Goal: Information Seeking & Learning: Learn about a topic

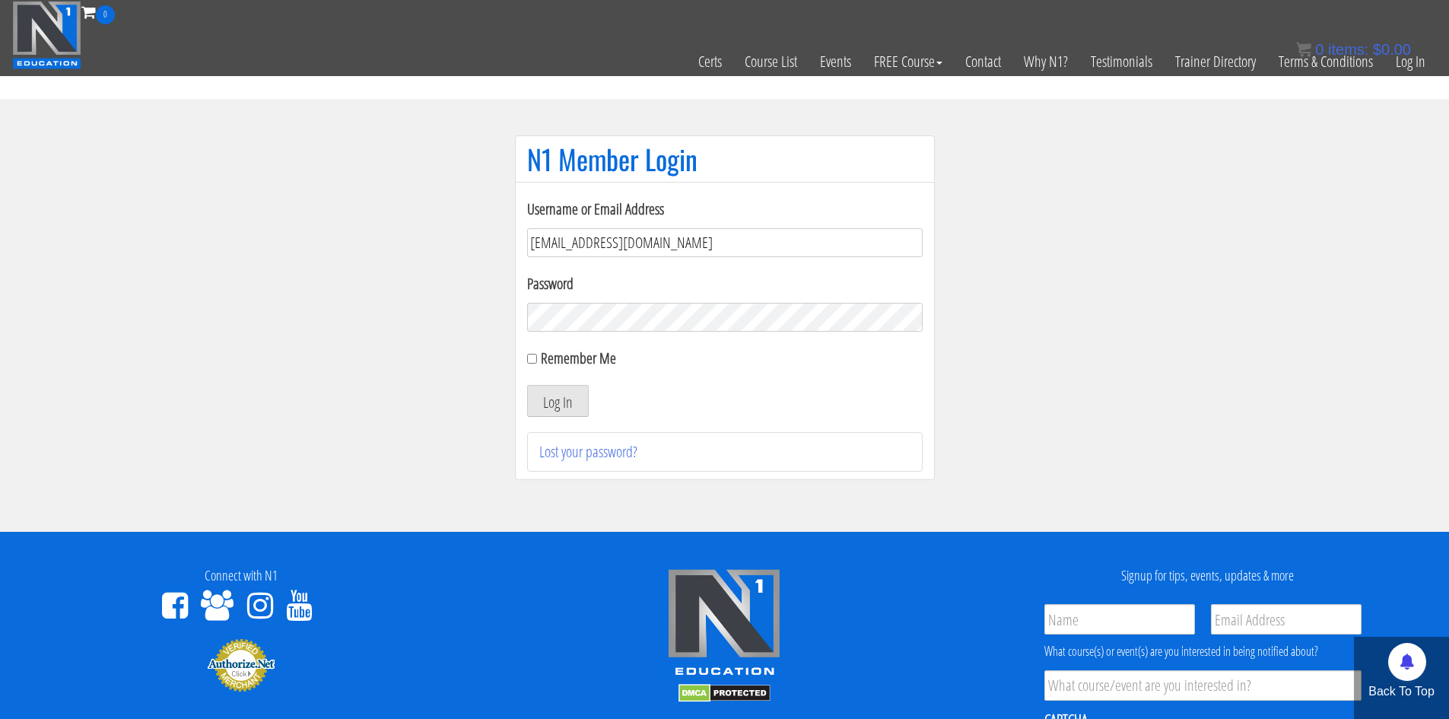
type input "[EMAIL_ADDRESS][DOMAIN_NAME]"
click at [598, 355] on label "Remember Me" at bounding box center [578, 358] width 75 height 21
click at [537, 355] on input "Remember Me" at bounding box center [532, 359] width 10 height 10
checkbox input "true"
click at [576, 388] on button "Log In" at bounding box center [558, 401] width 62 height 32
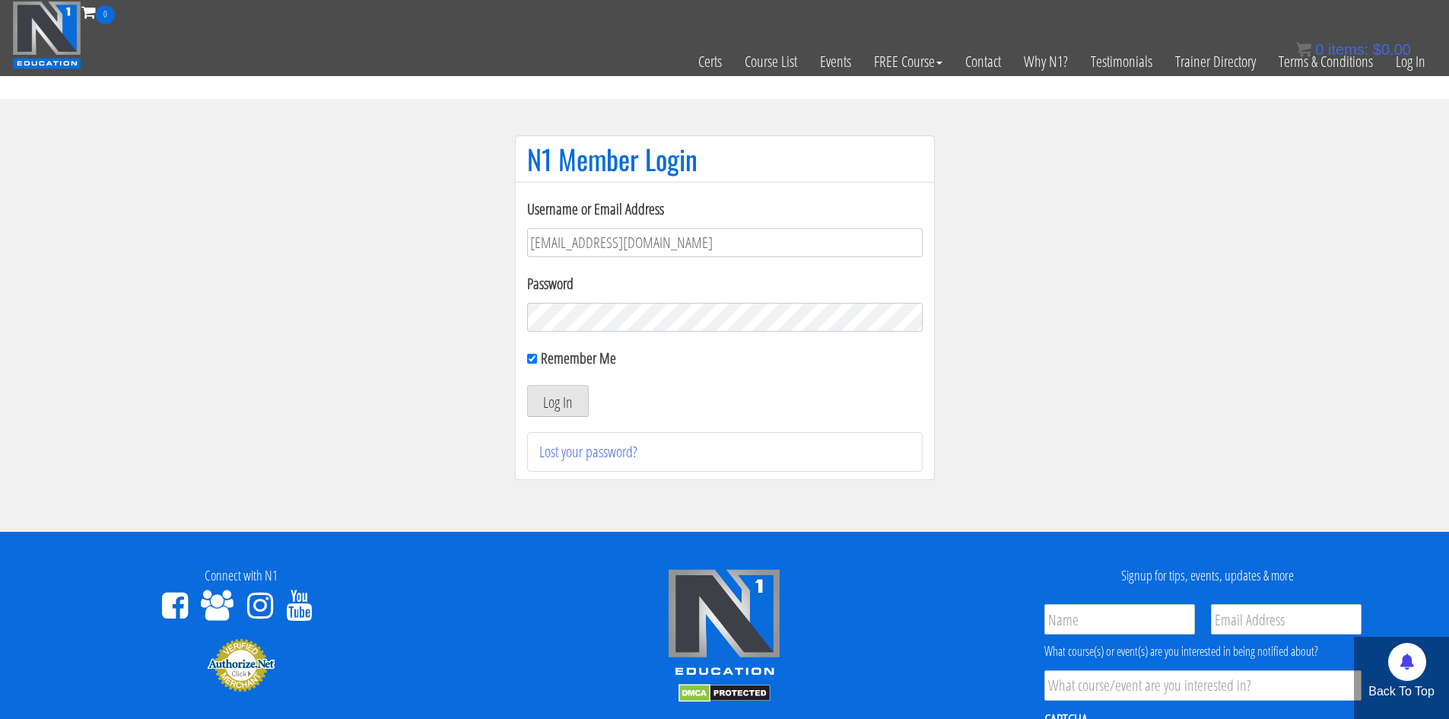
click at [640, 22] on div "0 Certs Course List Events FREE Course Course Preview – Biomechanics Course Pre…" at bounding box center [724, 38] width 1424 height 75
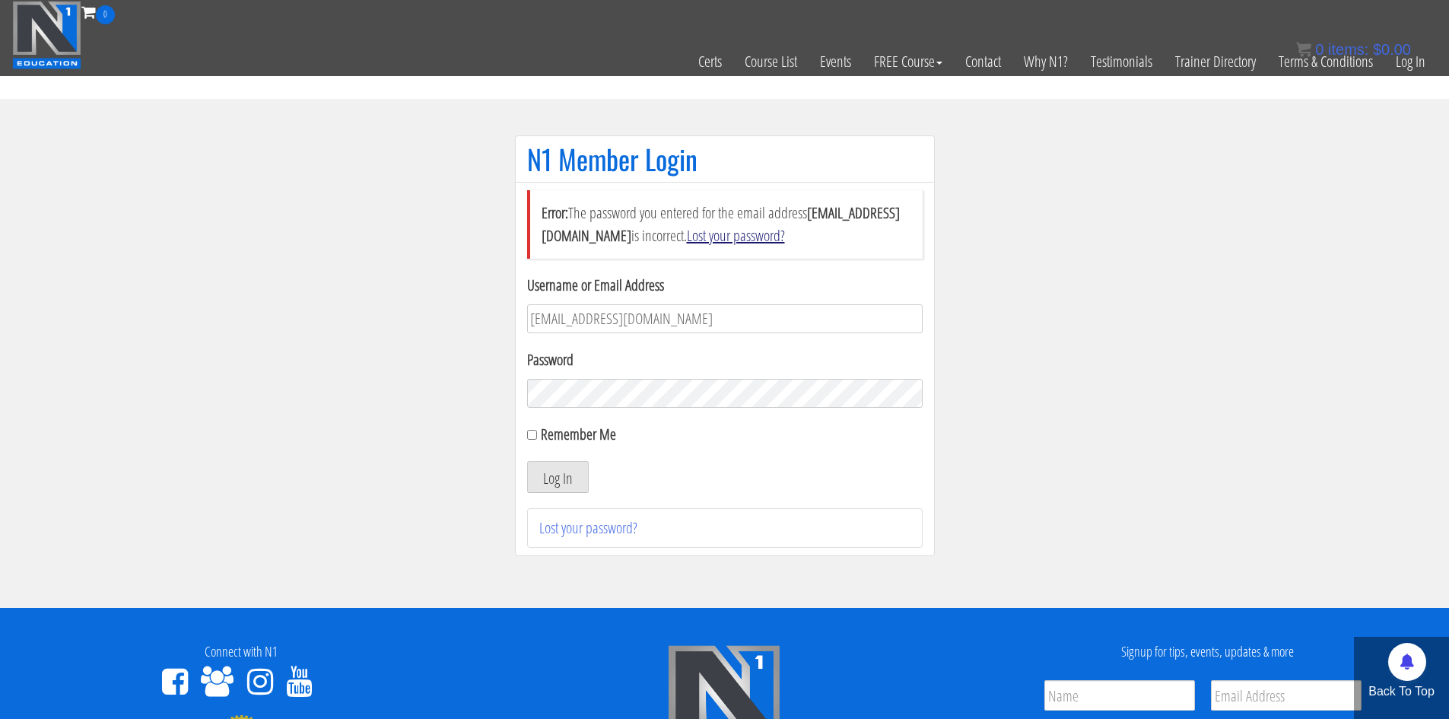
click at [785, 233] on link "Lost your password?" at bounding box center [736, 235] width 98 height 21
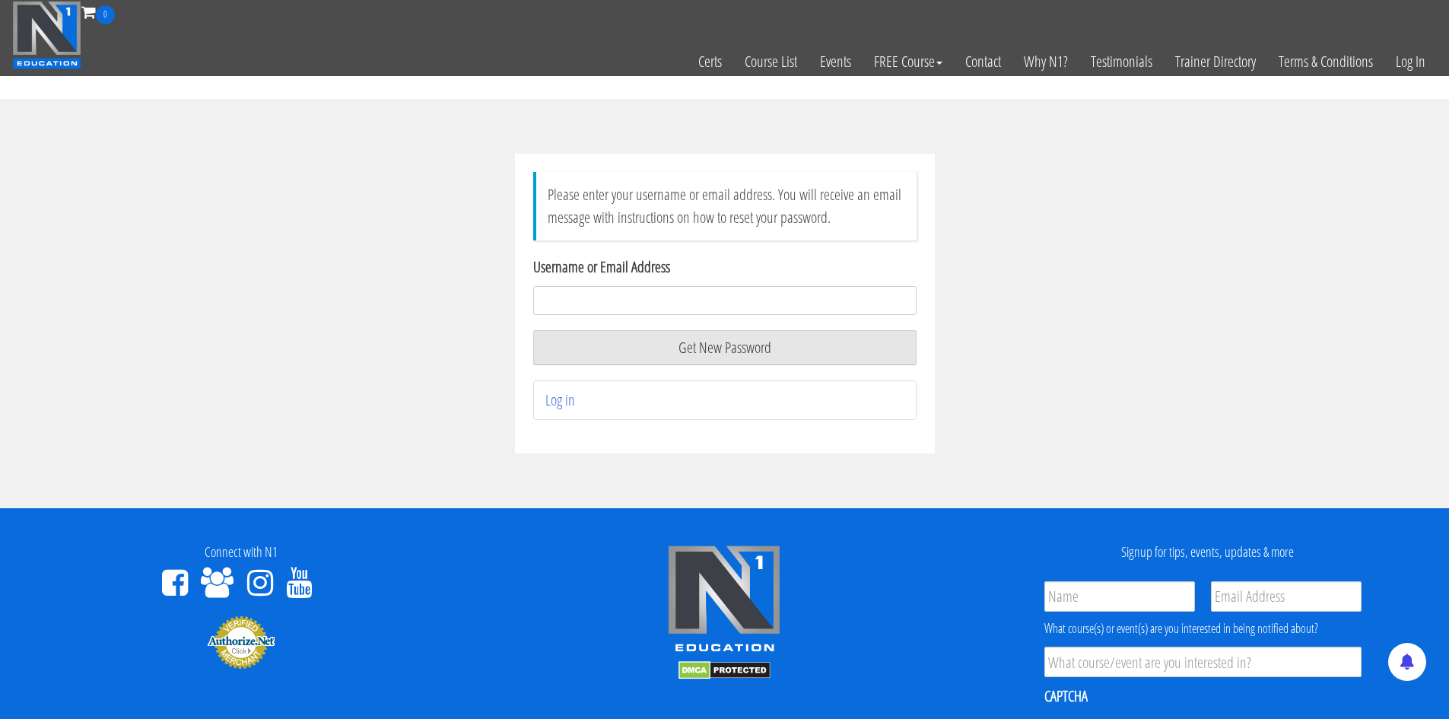
click at [907, 297] on input "Username or Email Address" at bounding box center [724, 300] width 383 height 29
type input "[EMAIL_ADDRESS][DOMAIN_NAME]"
click at [796, 355] on button "Get New Password" at bounding box center [724, 347] width 383 height 35
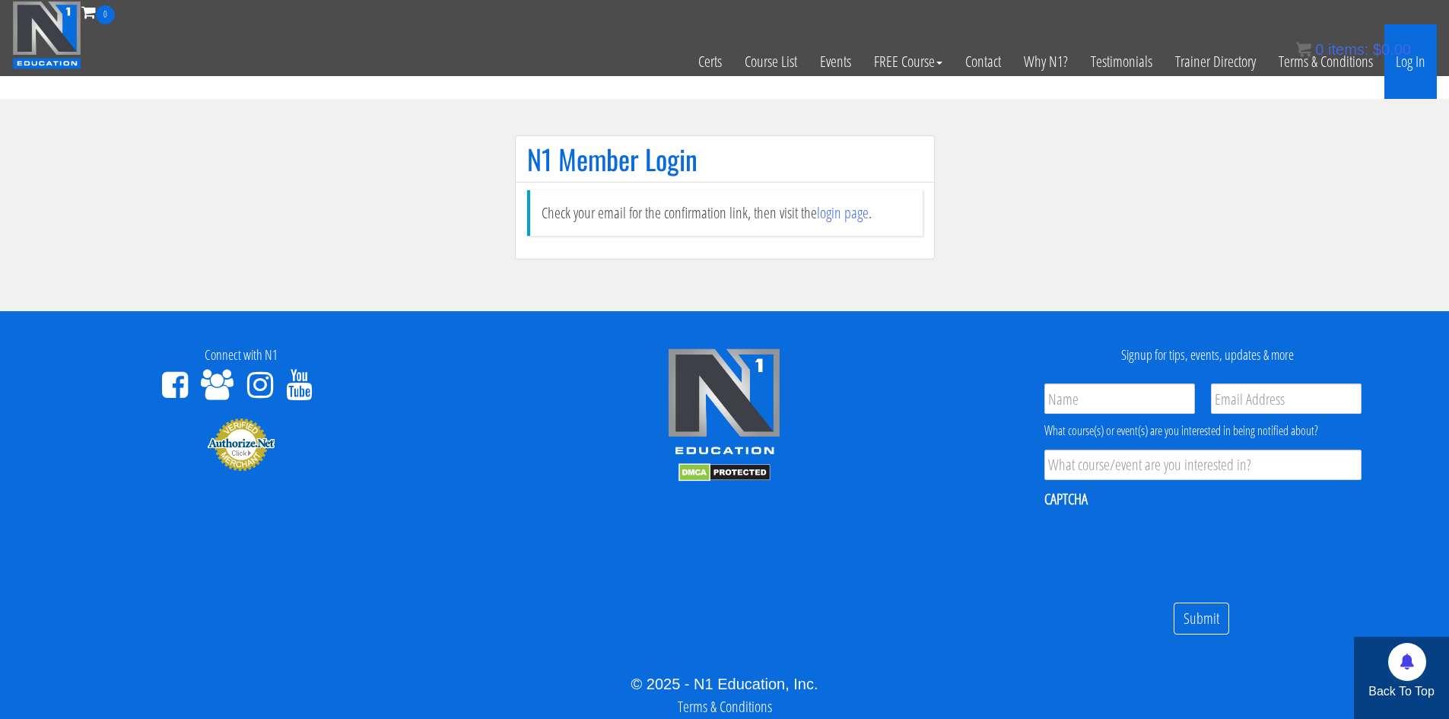
click at [1416, 62] on link "Log In" at bounding box center [1410, 61] width 52 height 75
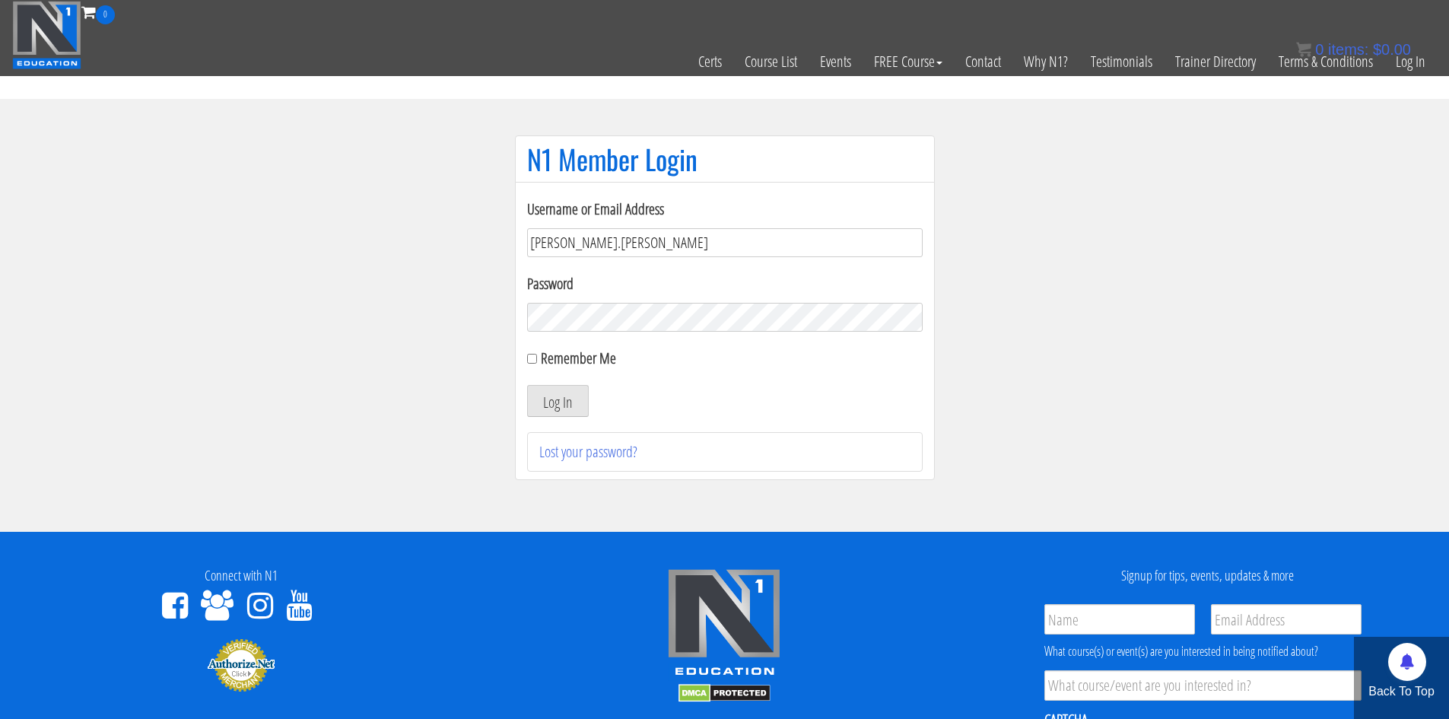
click at [571, 249] on input "[PERSON_NAME].[PERSON_NAME]" at bounding box center [724, 242] width 395 height 29
type input "[PERSON_NAME].[PERSON_NAME]"
click at [527, 385] on button "Log In" at bounding box center [558, 401] width 62 height 32
click at [1404, 125] on section "N1 Member Login Username or Email Address [PERSON_NAME].[PERSON_NAME] Password …" at bounding box center [724, 315] width 1449 height 433
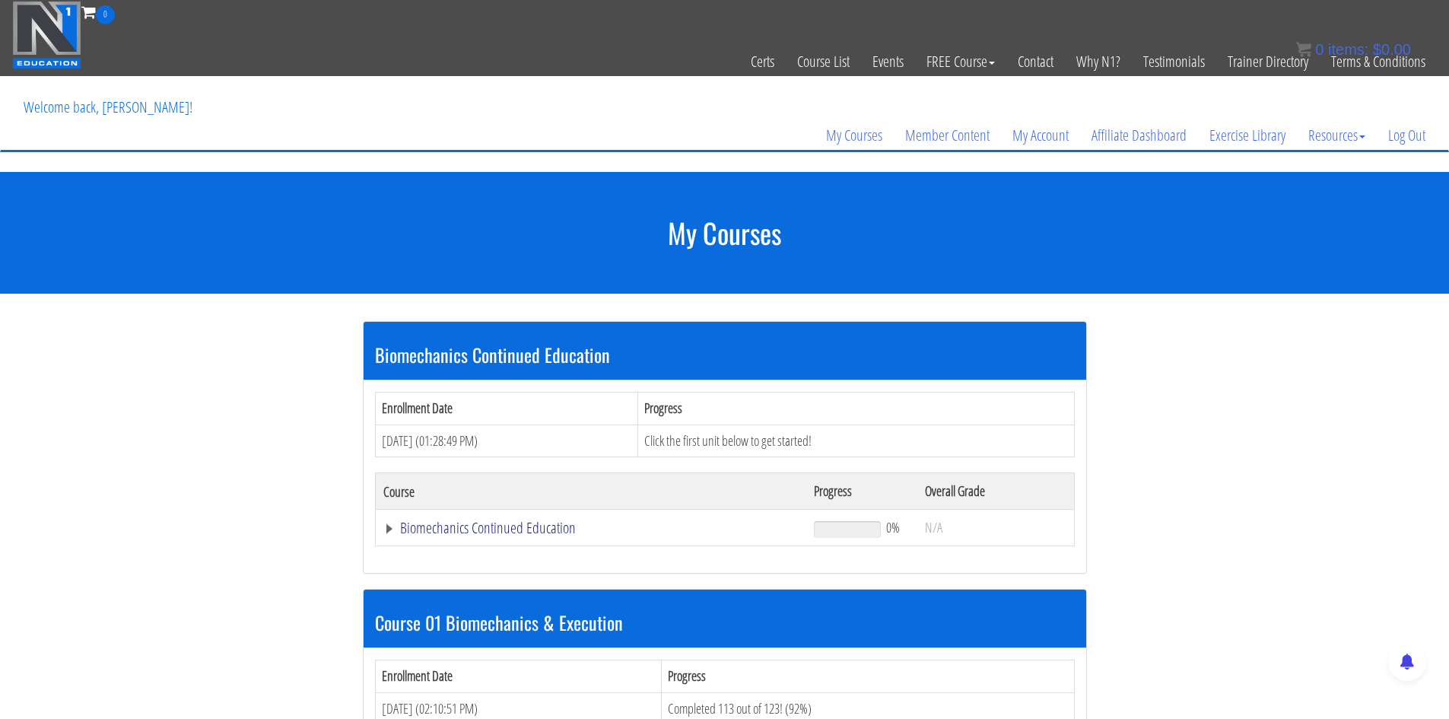
click at [533, 532] on link "Biomechanics Continued Education" at bounding box center [591, 527] width 416 height 15
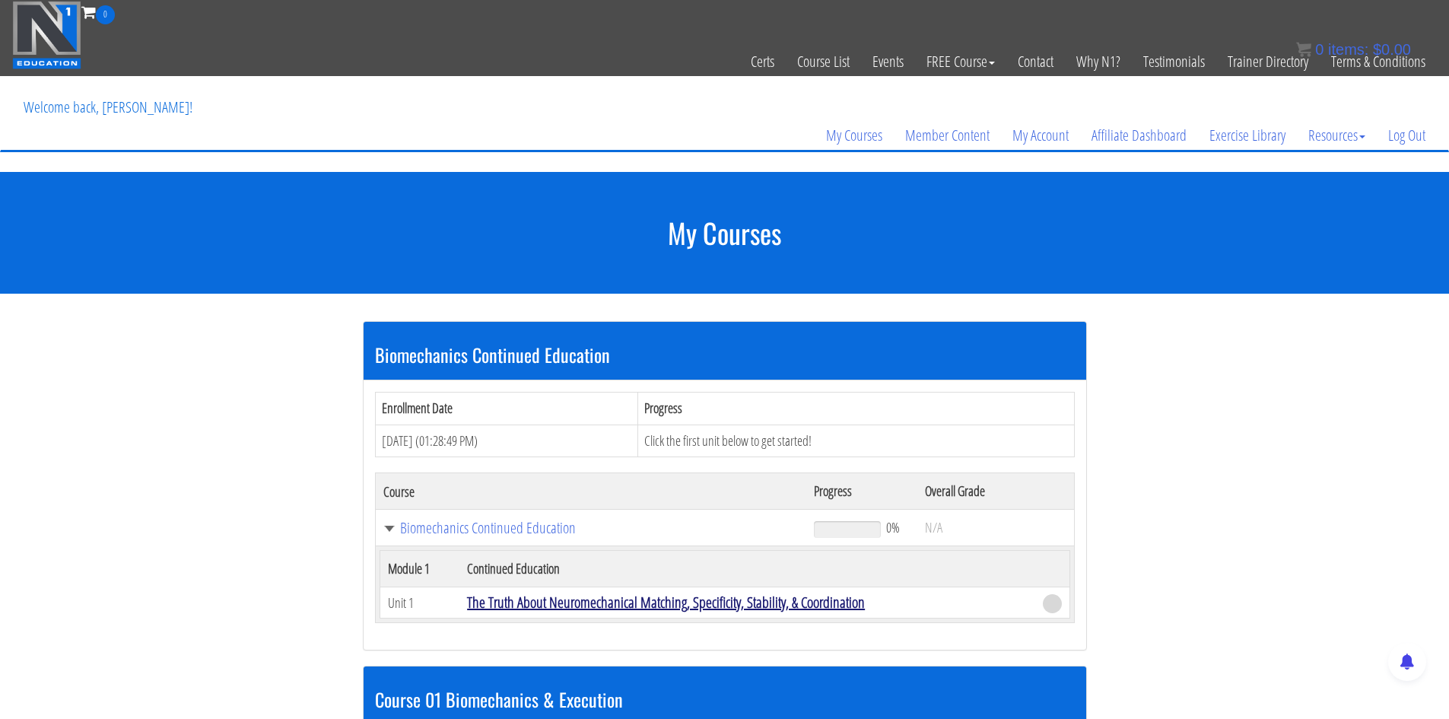
click at [629, 602] on link "The Truth About Neuromechanical Matching, Specificity, Stability, & Coordination" at bounding box center [666, 602] width 398 height 21
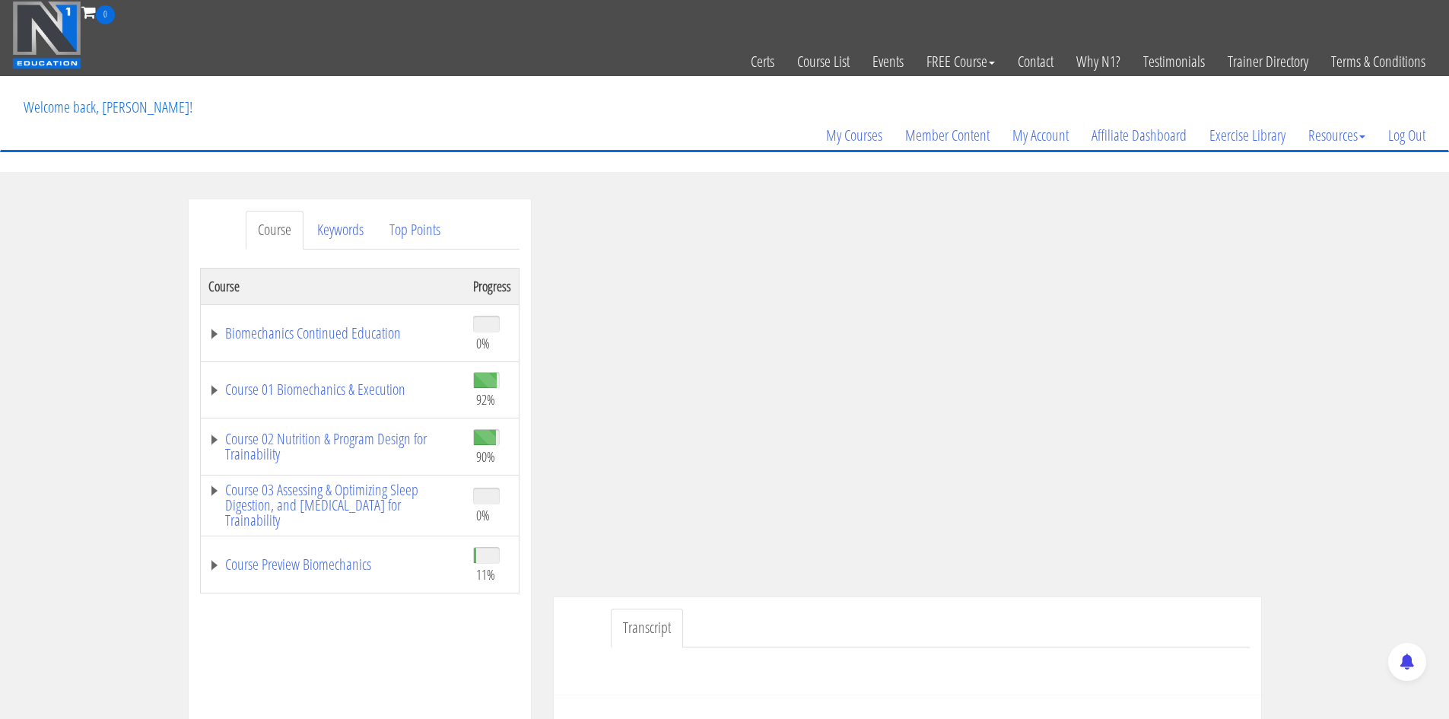
scroll to position [17, 0]
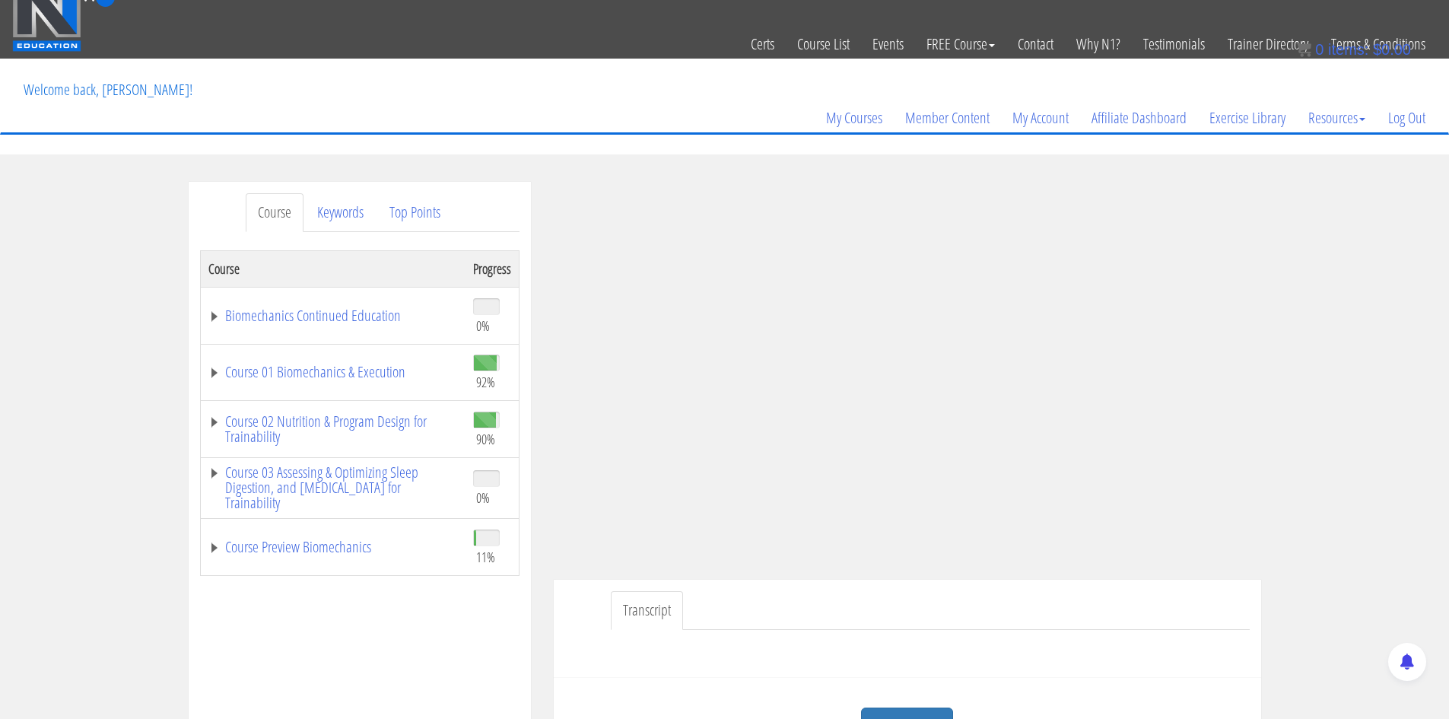
click at [40, 22] on img at bounding box center [46, 17] width 69 height 68
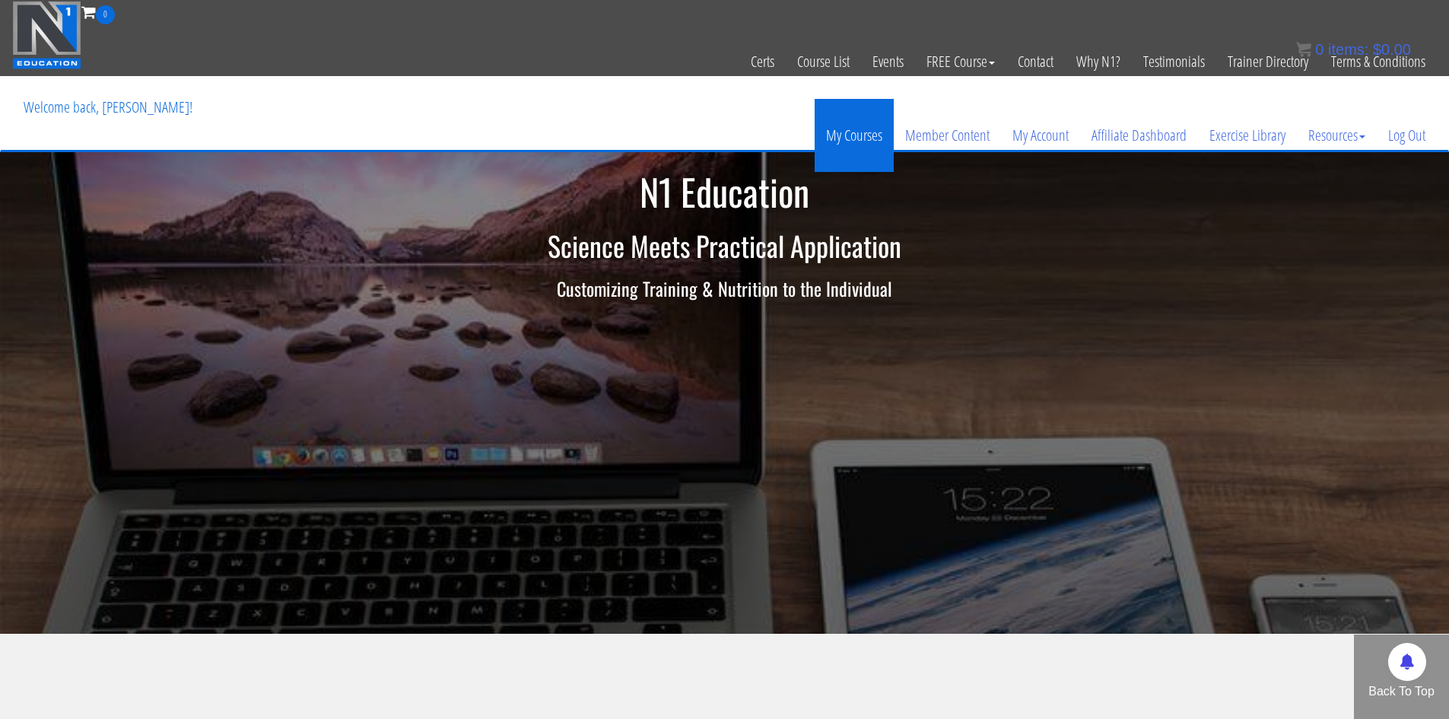
click at [842, 141] on link "My Courses" at bounding box center [853, 135] width 79 height 73
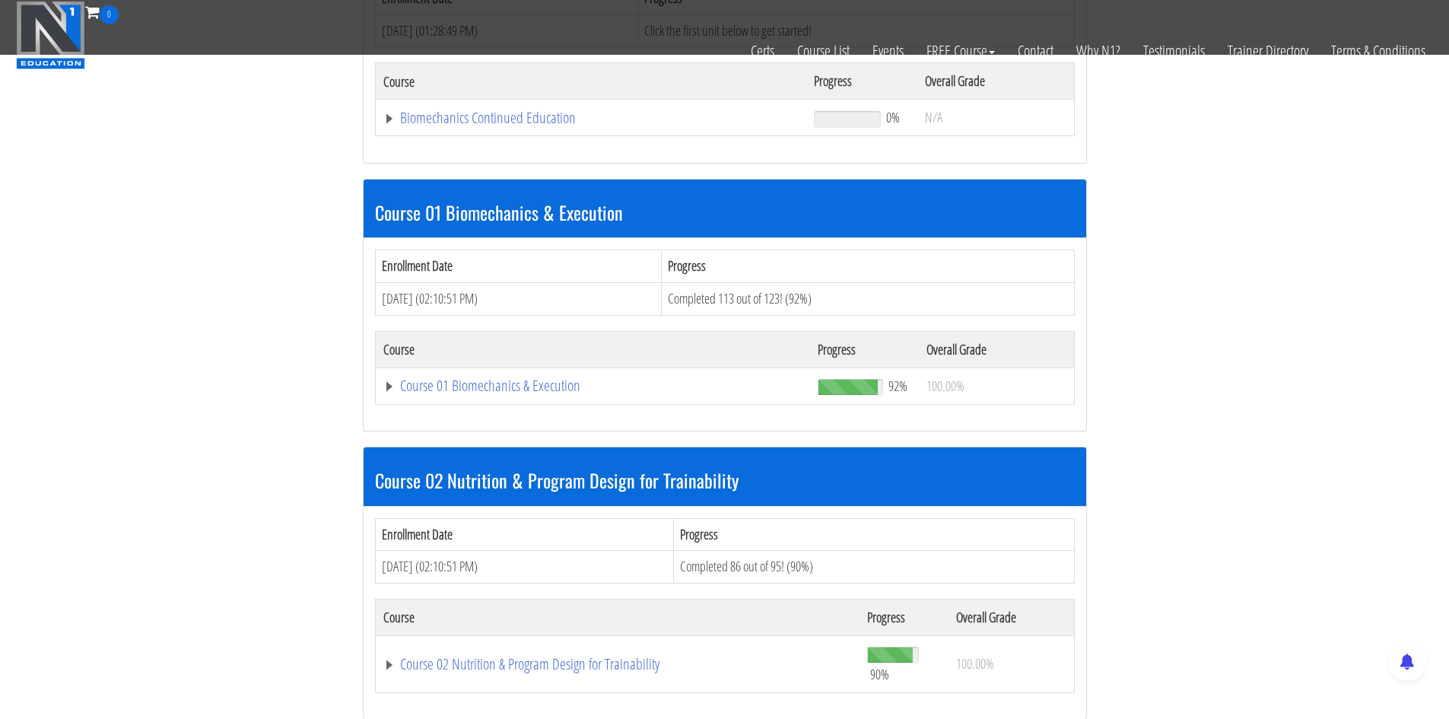
scroll to position [428, 0]
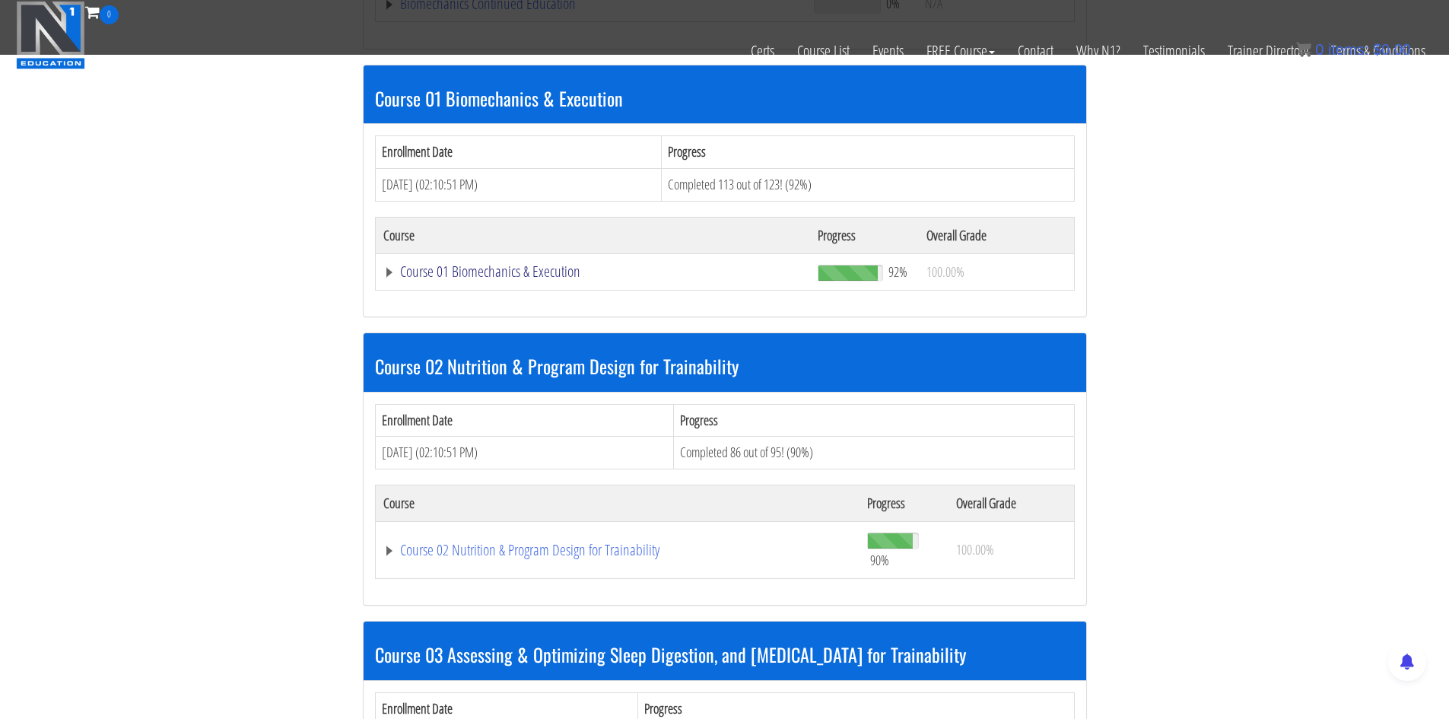
click at [490, 11] on link "Course 01 Biomechanics & Execution" at bounding box center [591, 3] width 416 height 15
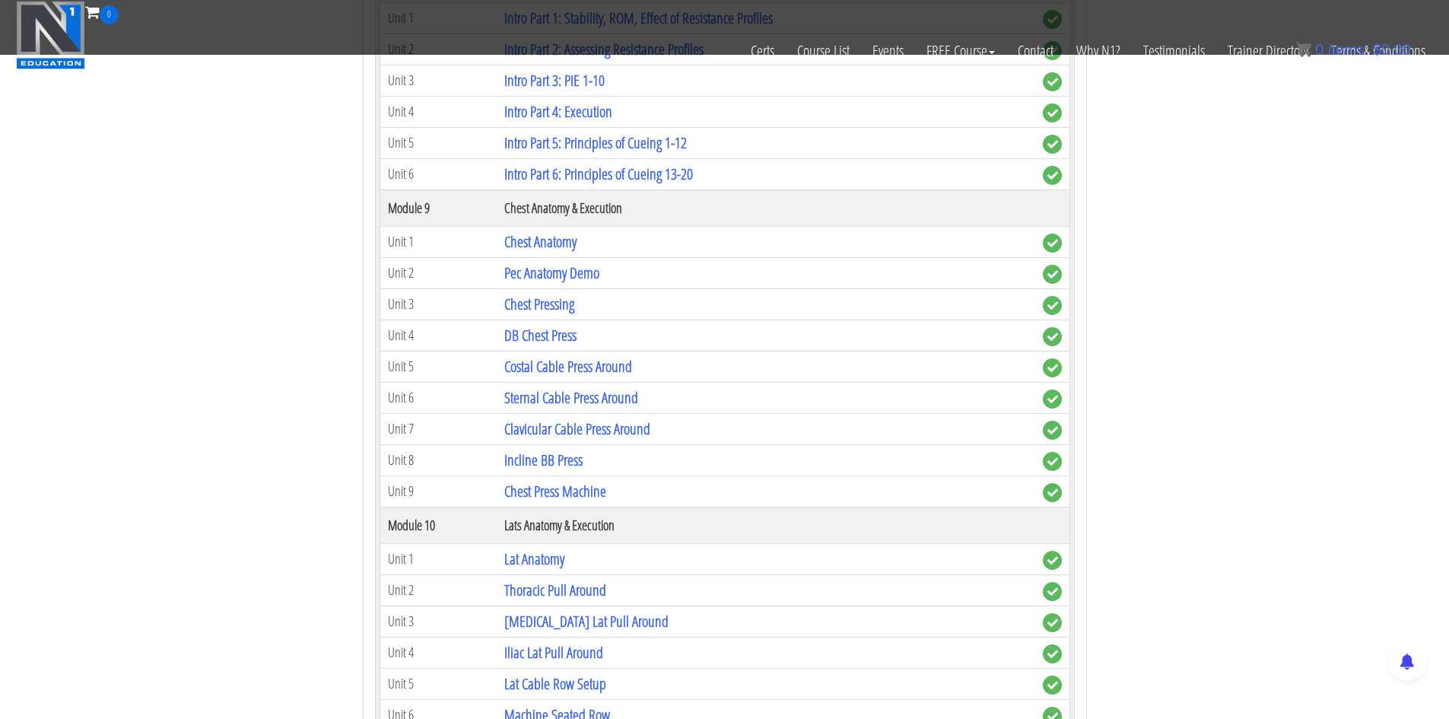
scroll to position [2510, 0]
click at [550, 241] on link "Chest Anatomy" at bounding box center [540, 240] width 72 height 21
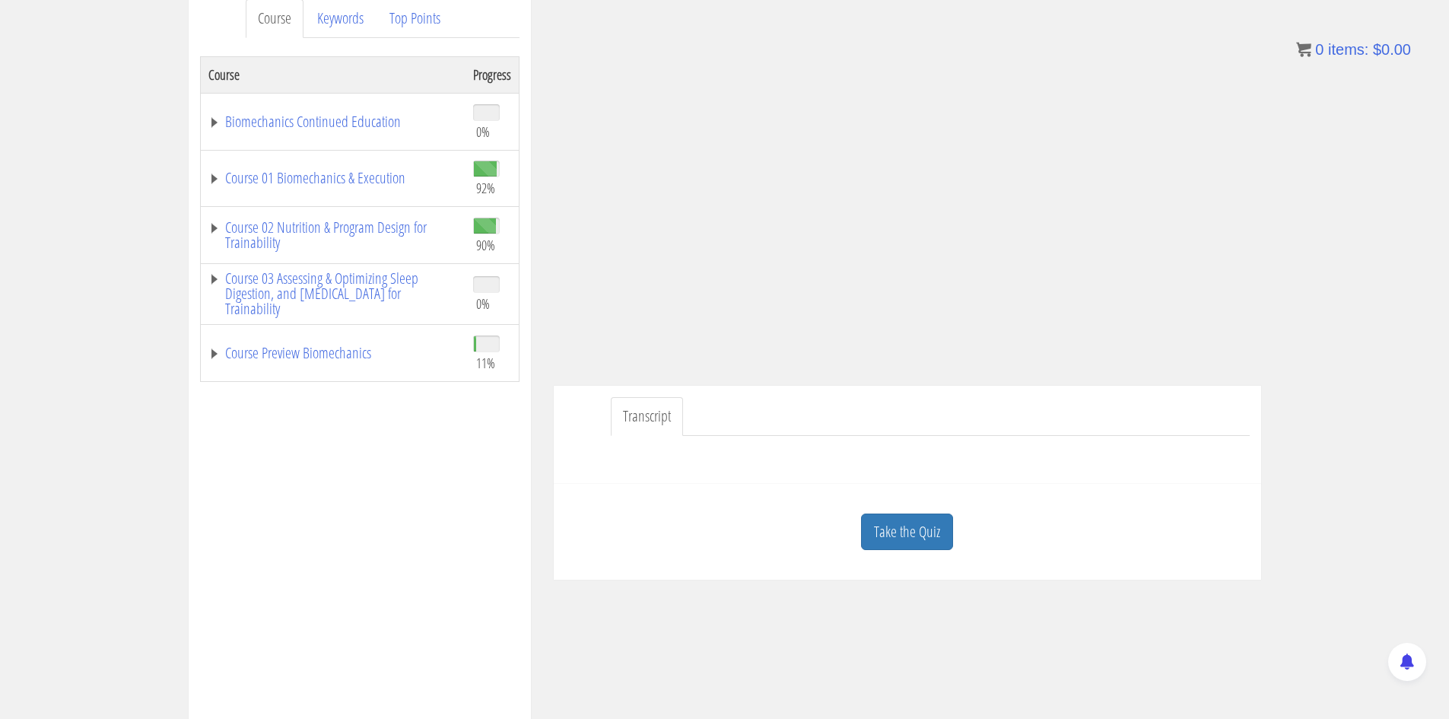
scroll to position [208, 0]
click at [909, 533] on link "Take the Quiz" at bounding box center [907, 534] width 92 height 37
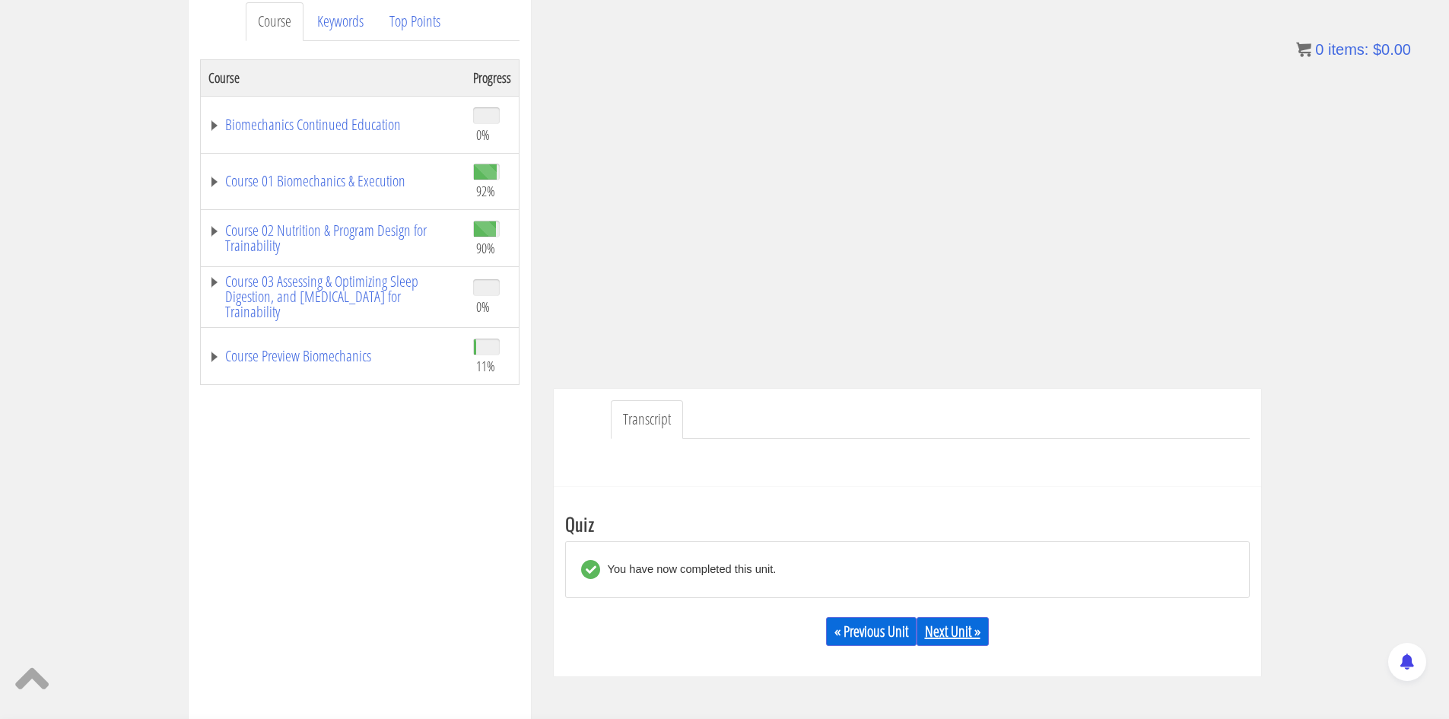
click at [933, 637] on link "Next Unit »" at bounding box center [952, 631] width 72 height 29
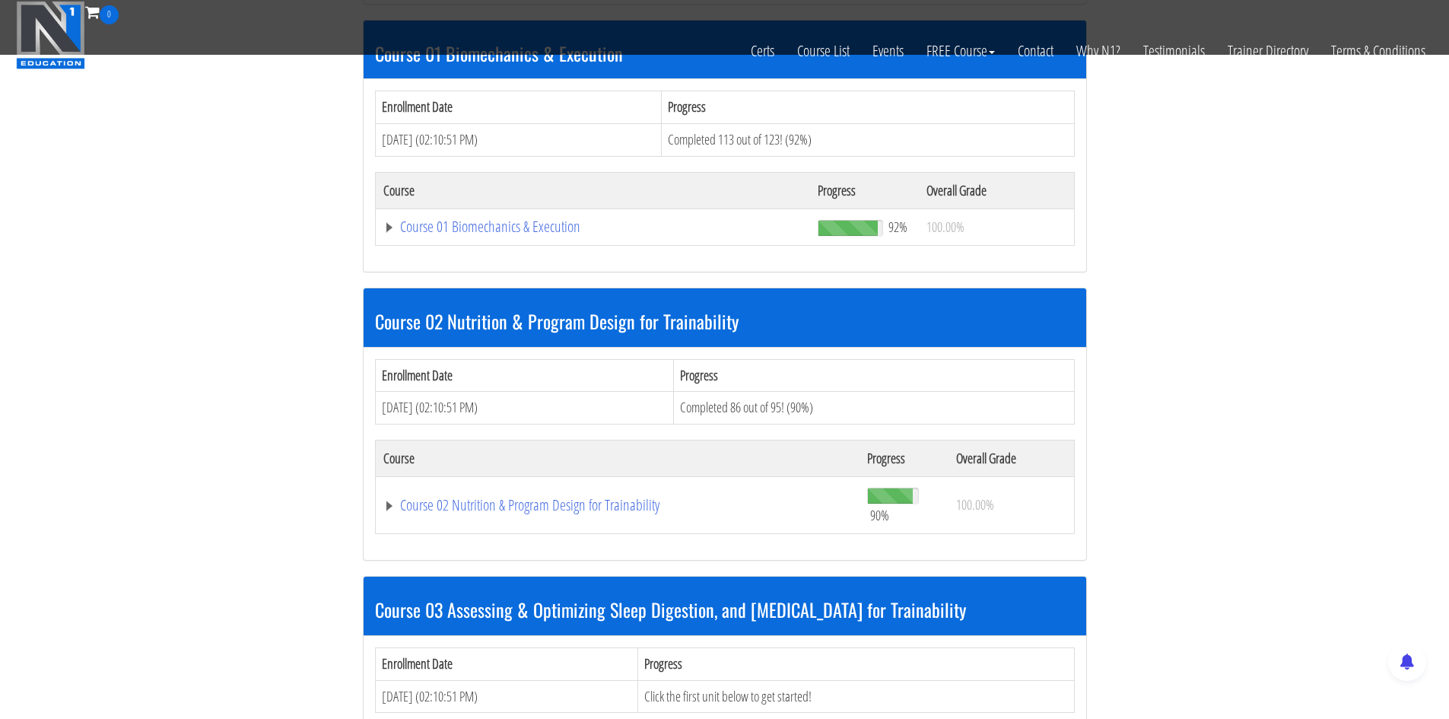
scroll to position [475, 0]
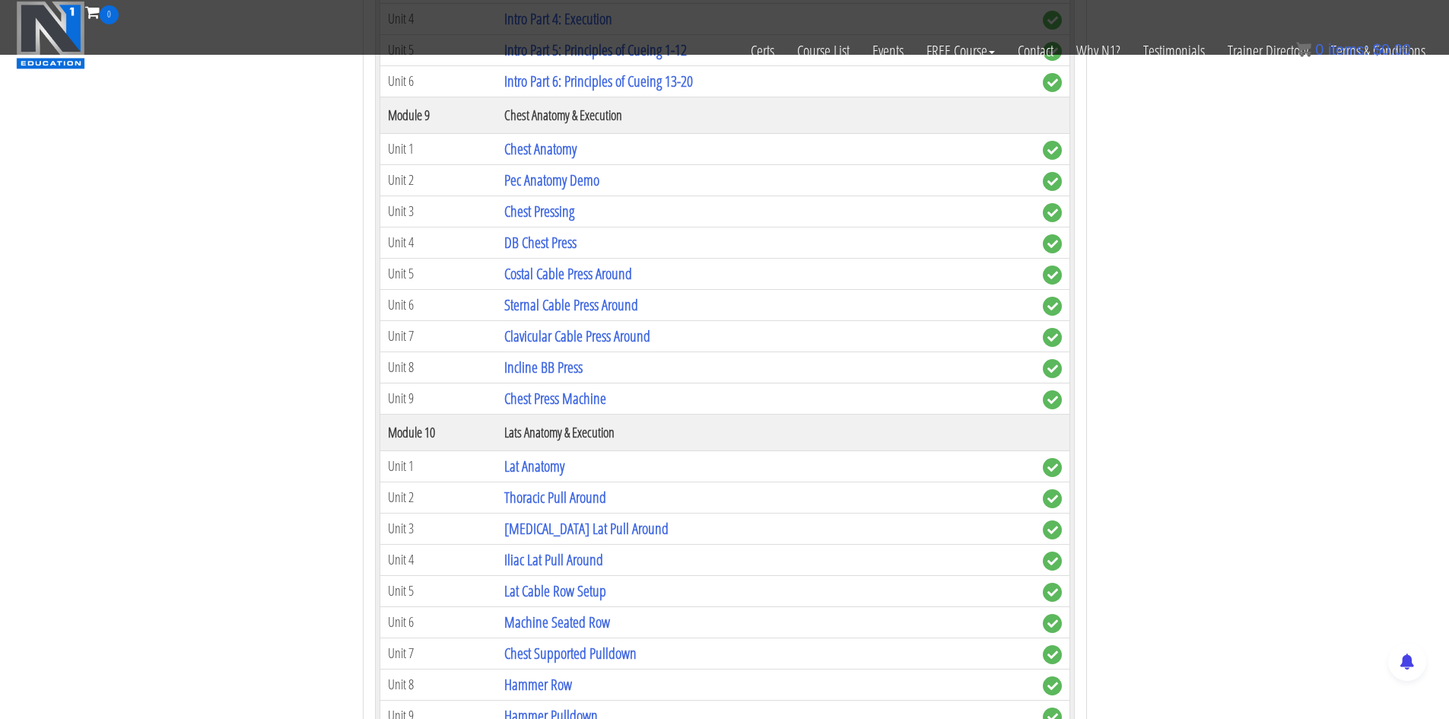
scroll to position [2595, 0]
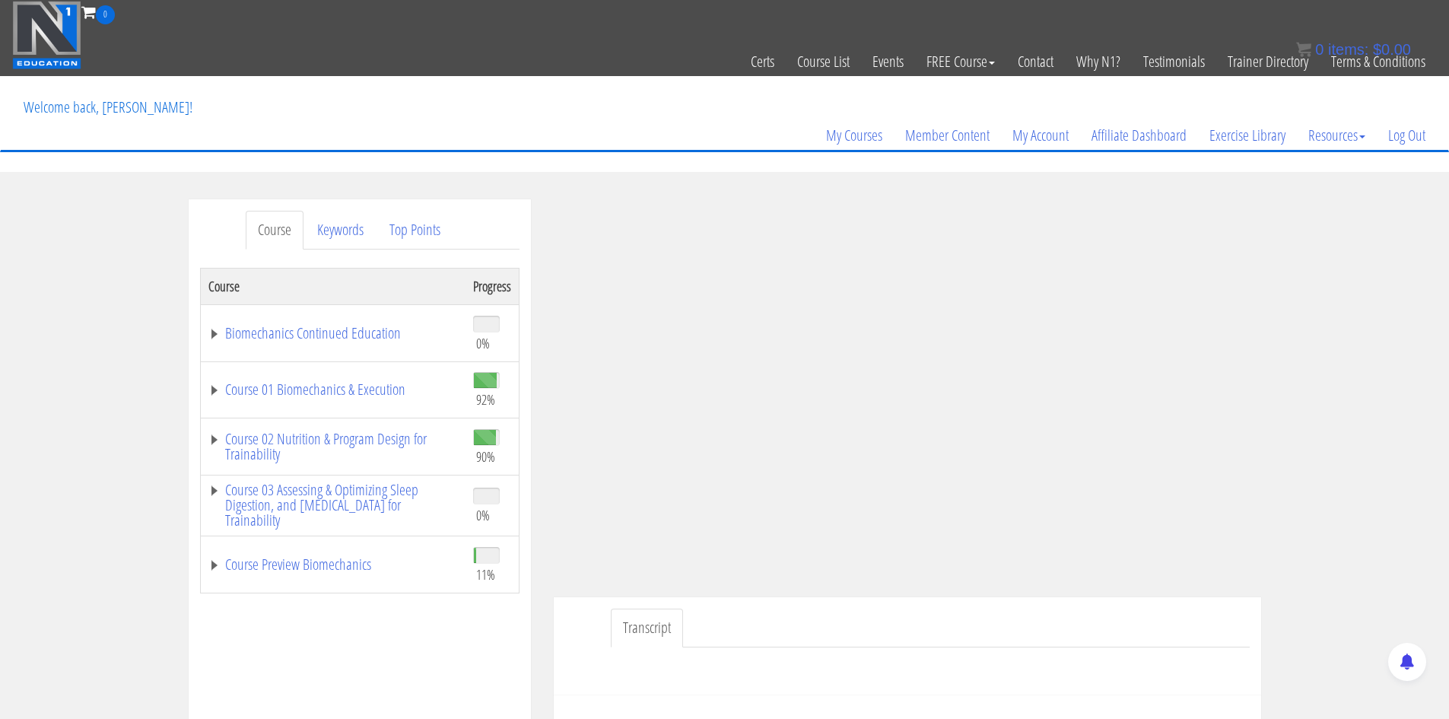
click at [1395, 464] on div "Course Keywords Top Points Course Progress Biomechanics Continued Education 0% …" at bounding box center [724, 628] width 1449 height 859
click at [1325, 355] on div "Course Keywords Top Points Course Progress Biomechanics Continued Education 0% …" at bounding box center [724, 628] width 1449 height 859
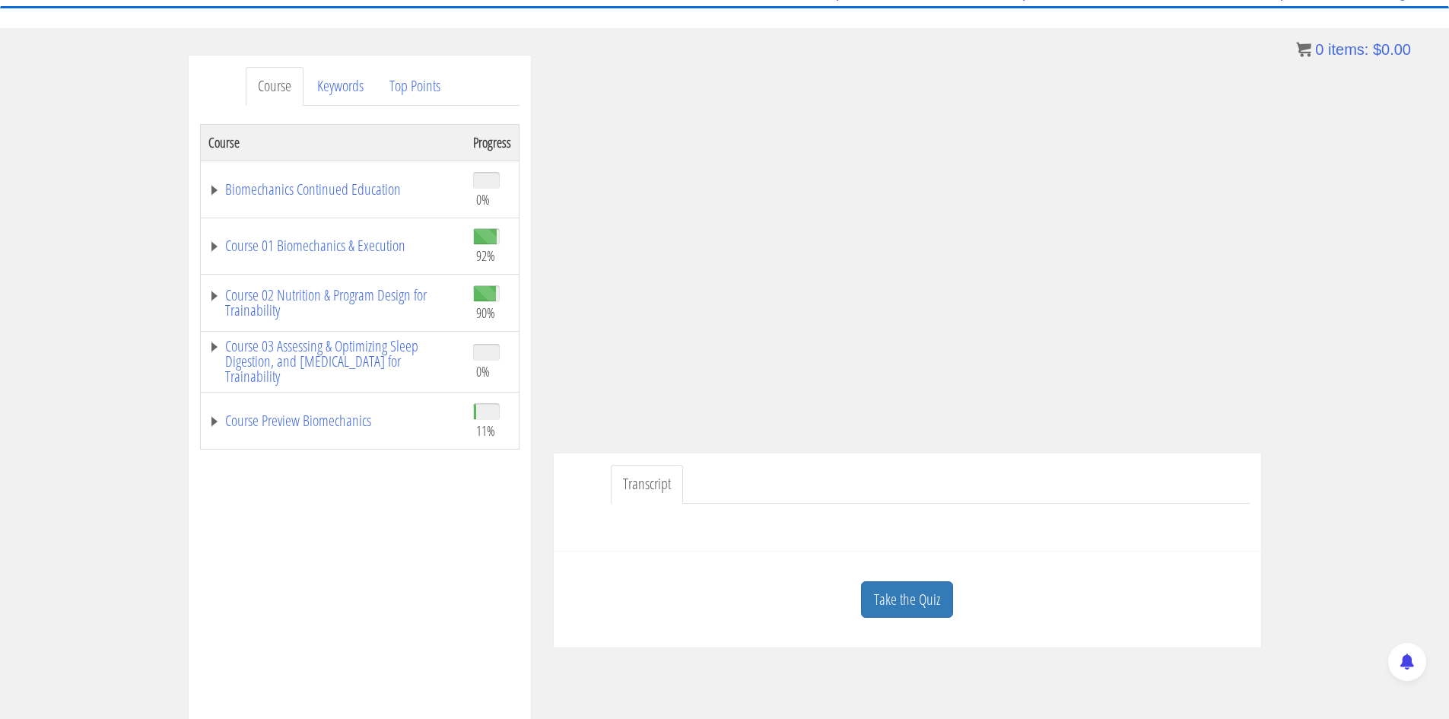
scroll to position [144, 0]
click at [932, 596] on link "Take the Quiz" at bounding box center [907, 598] width 92 height 37
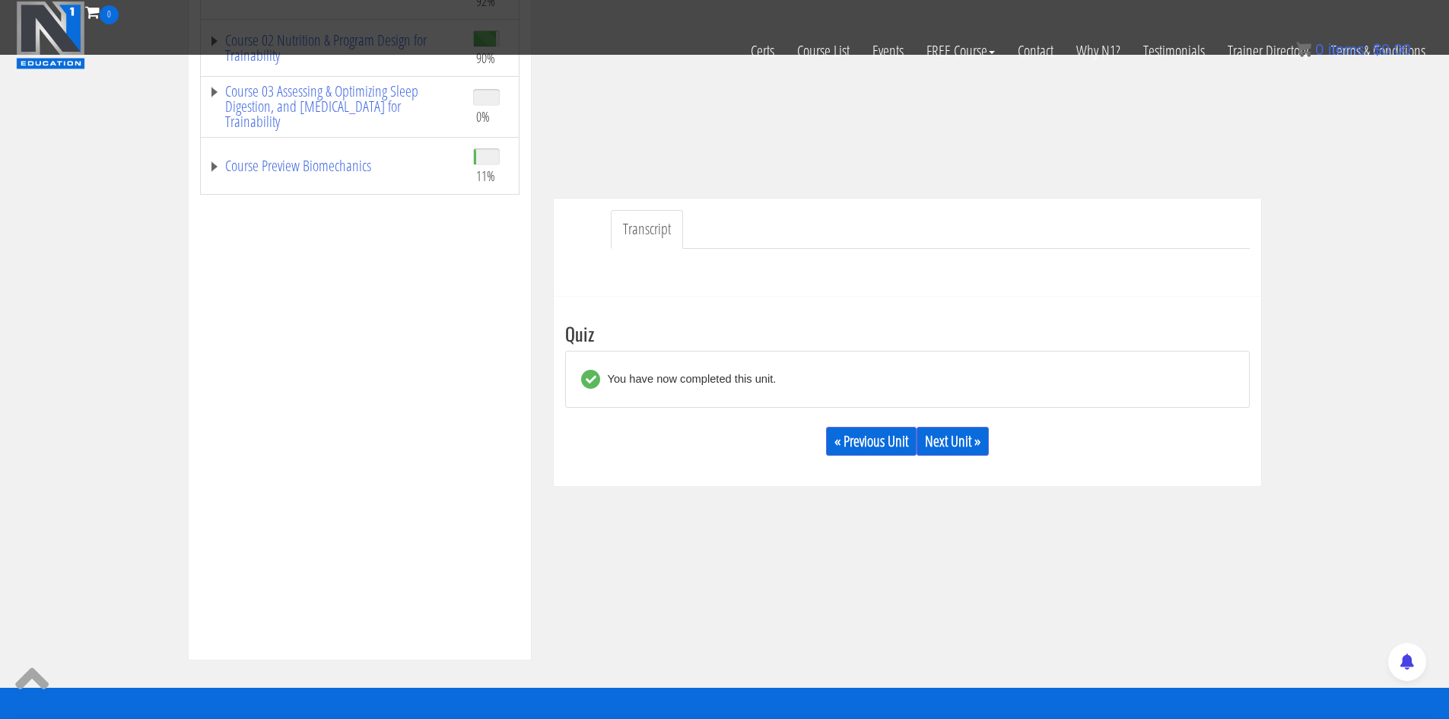
scroll to position [303, 0]
click at [947, 452] on link "Next Unit »" at bounding box center [952, 440] width 72 height 29
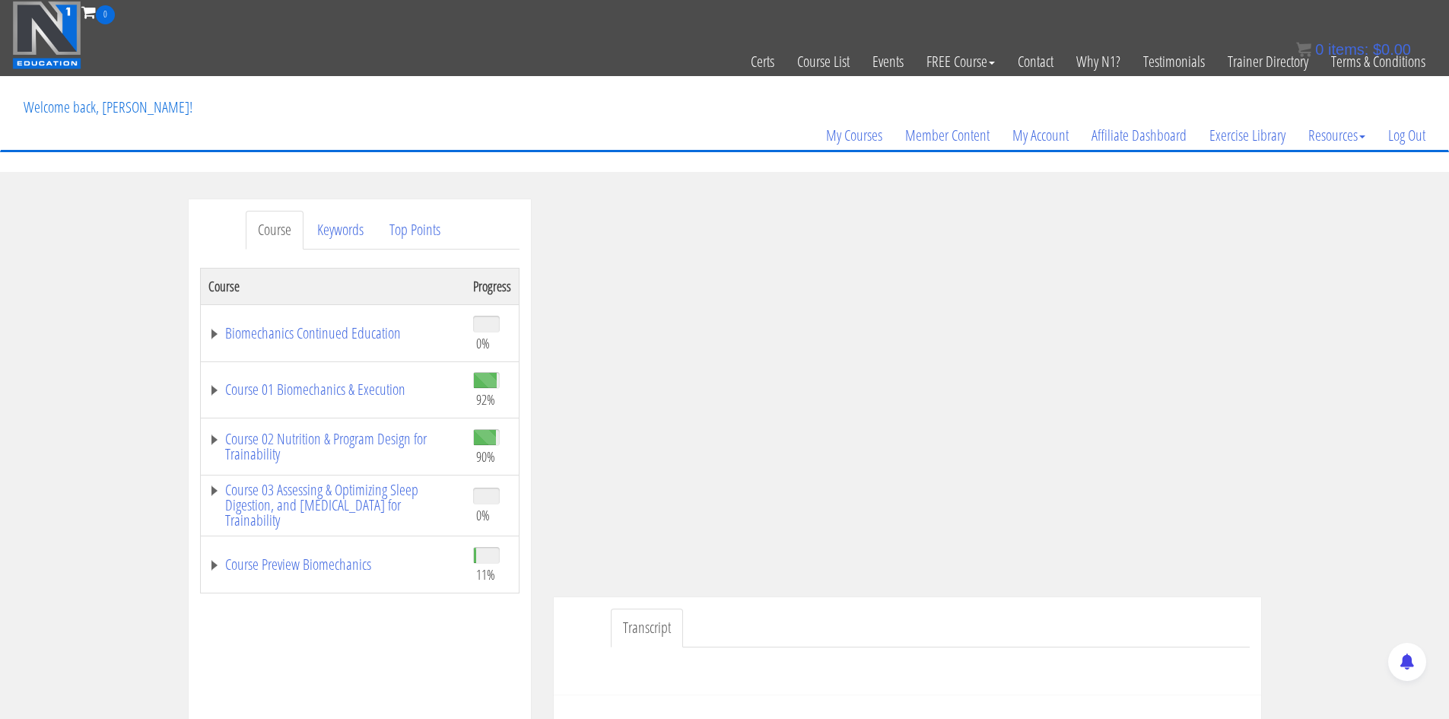
click at [1284, 187] on section "Course Keywords Top Points Course Progress Biomechanics Continued Education 0% …" at bounding box center [724, 629] width 1449 height 914
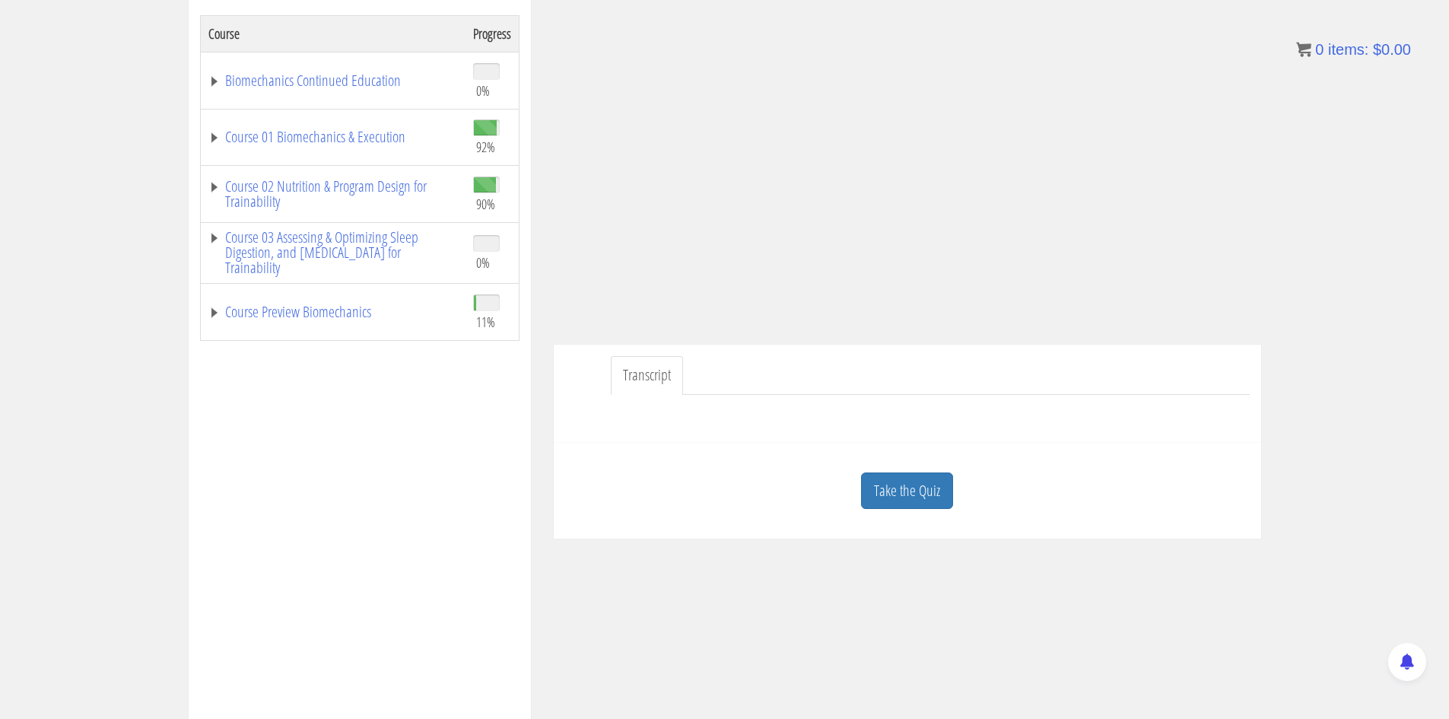
scroll to position [254, 0]
click at [923, 483] on link "Take the Quiz" at bounding box center [907, 489] width 92 height 37
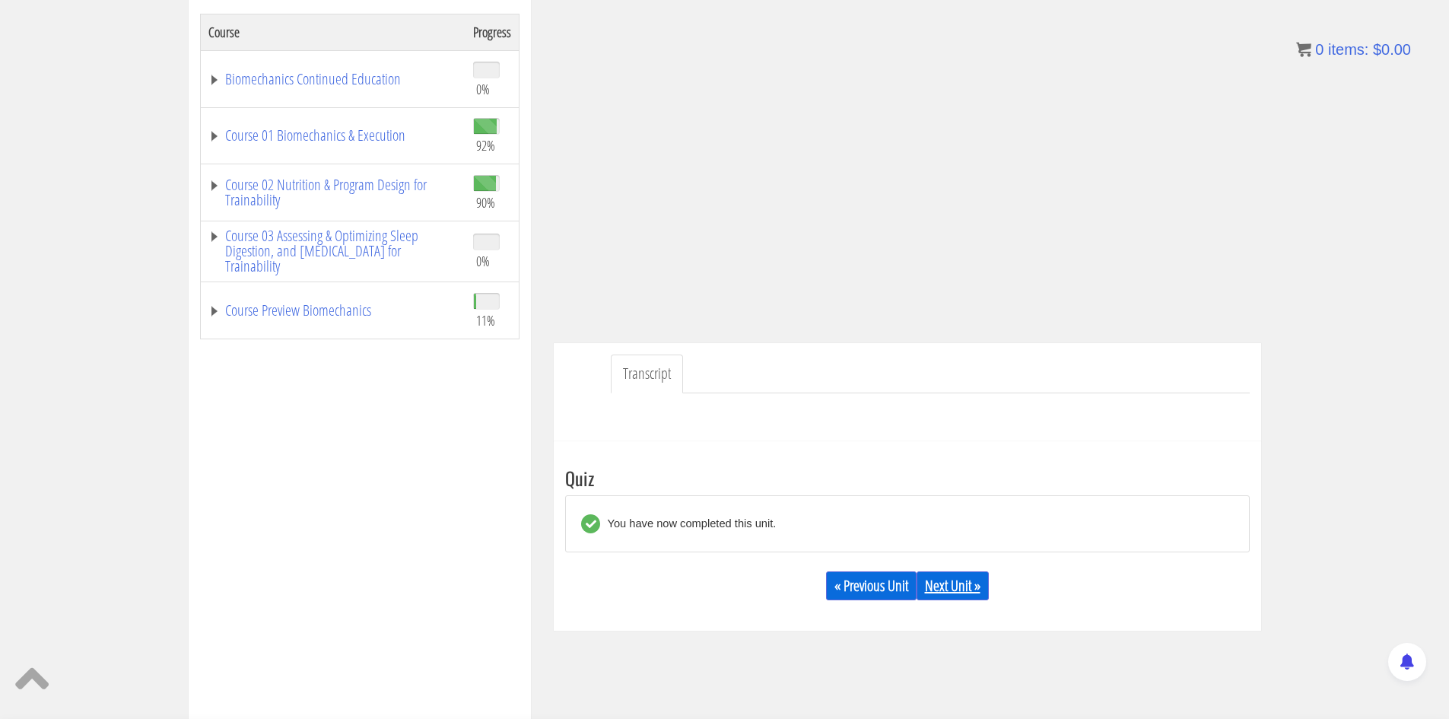
click at [963, 587] on link "Next Unit »" at bounding box center [952, 585] width 72 height 29
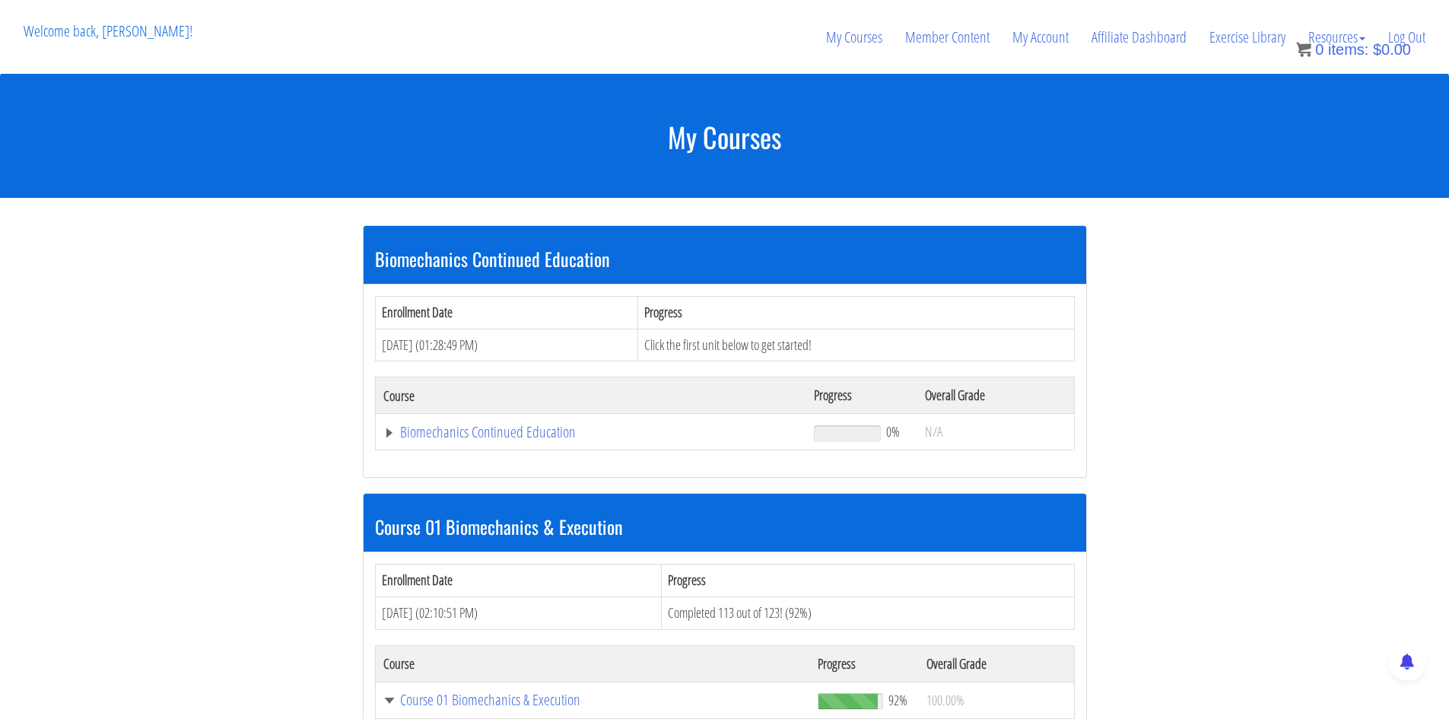
scroll to position [2595, 0]
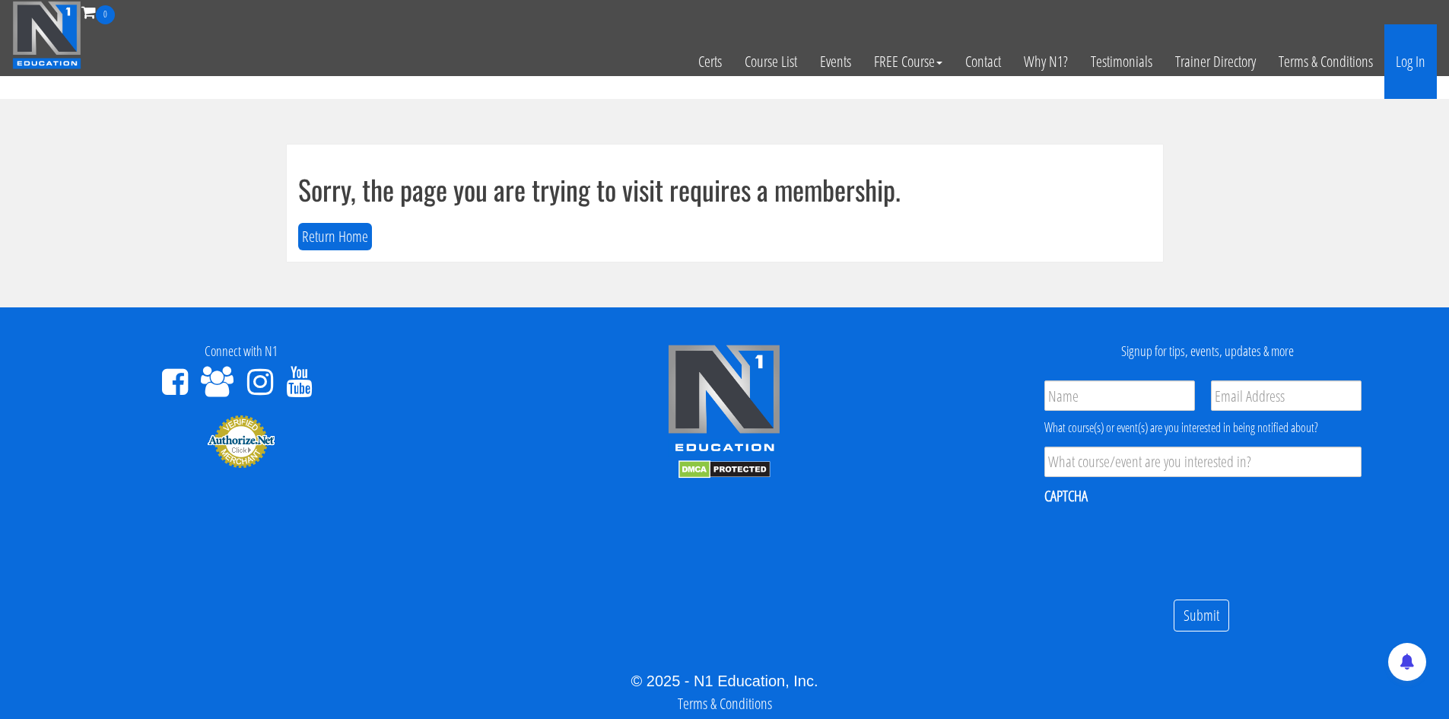
click at [1411, 78] on link "Log In" at bounding box center [1410, 61] width 52 height 75
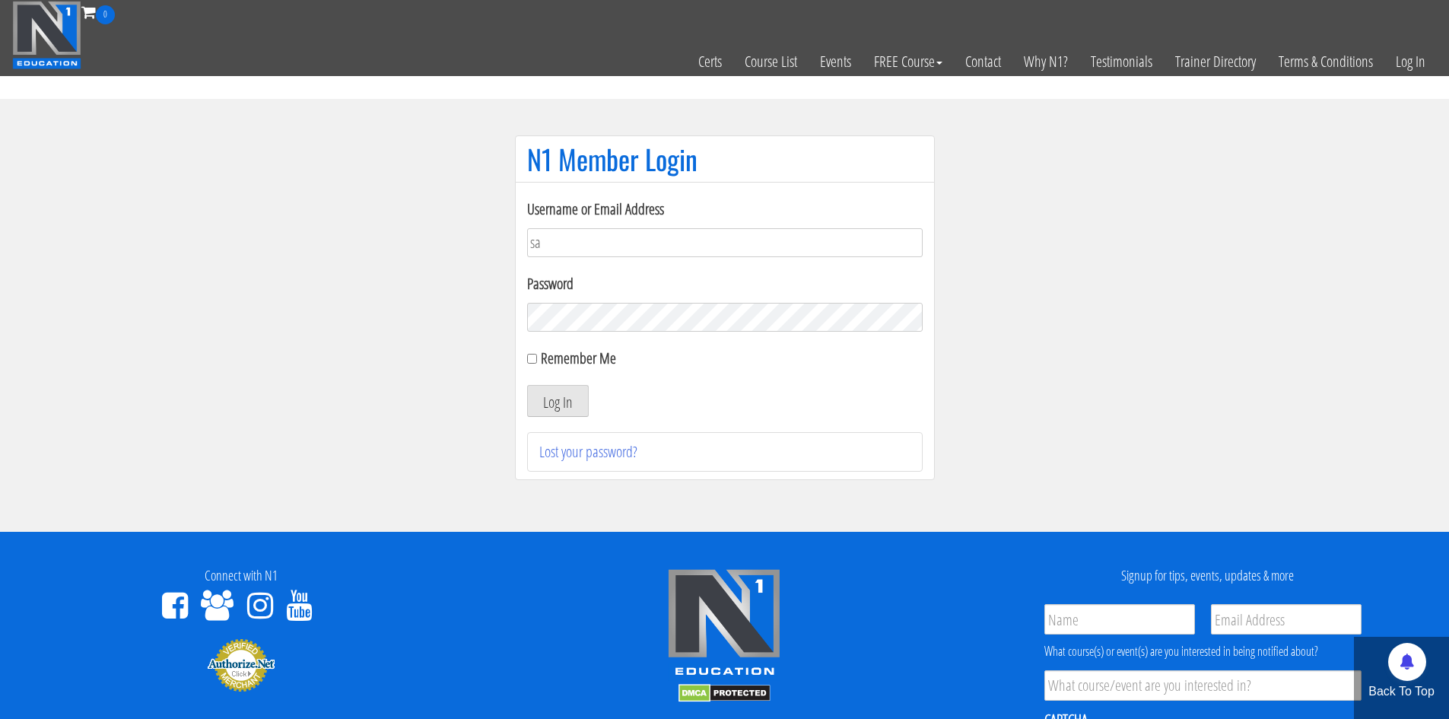
type input "[EMAIL_ADDRESS][DOMAIN_NAME]"
click at [587, 362] on label "Remember Me" at bounding box center [578, 358] width 75 height 21
click at [537, 362] on input "Remember Me" at bounding box center [532, 359] width 10 height 10
checkbox input "true"
click at [573, 401] on button "Log In" at bounding box center [558, 401] width 62 height 32
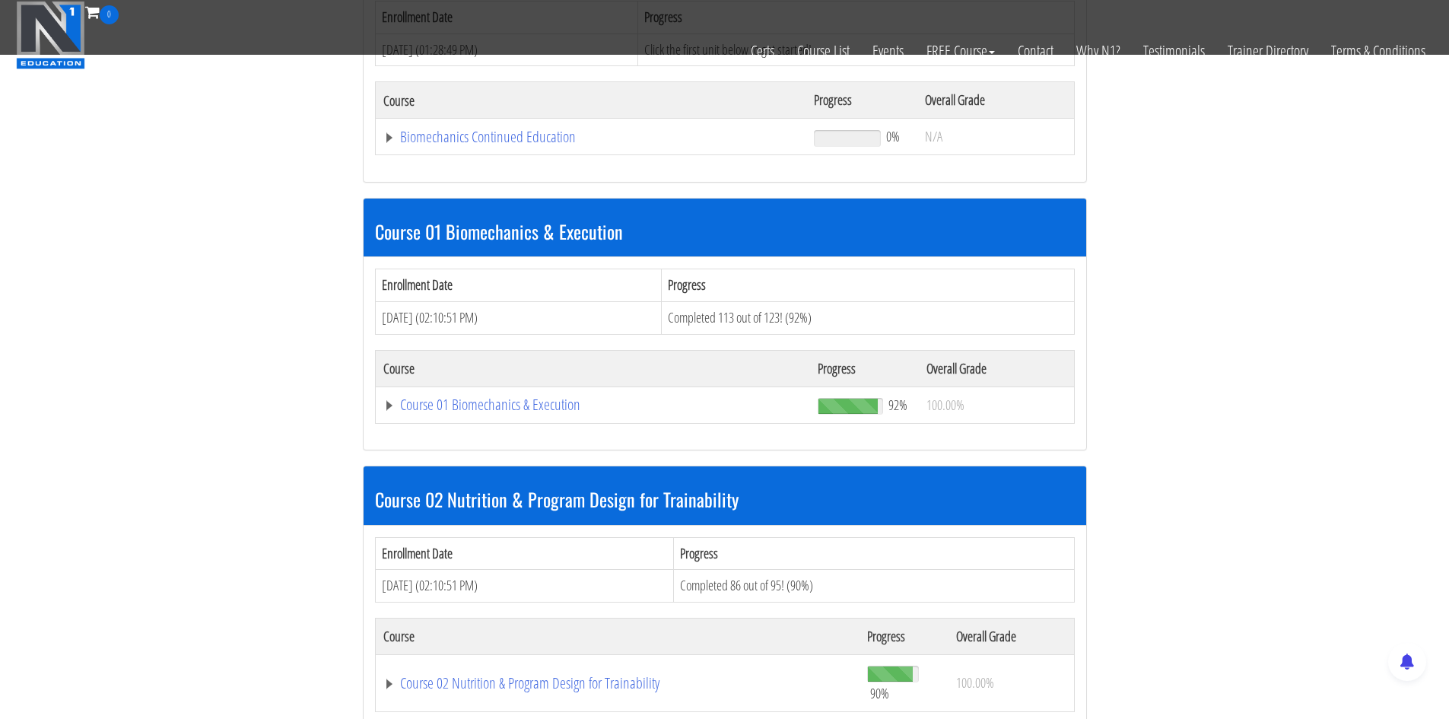
scroll to position [296, 0]
drag, startPoint x: 560, startPoint y: 405, endPoint x: 533, endPoint y: 404, distance: 27.4
click at [533, 144] on link "Course 01 Biomechanics & Execution" at bounding box center [591, 136] width 416 height 15
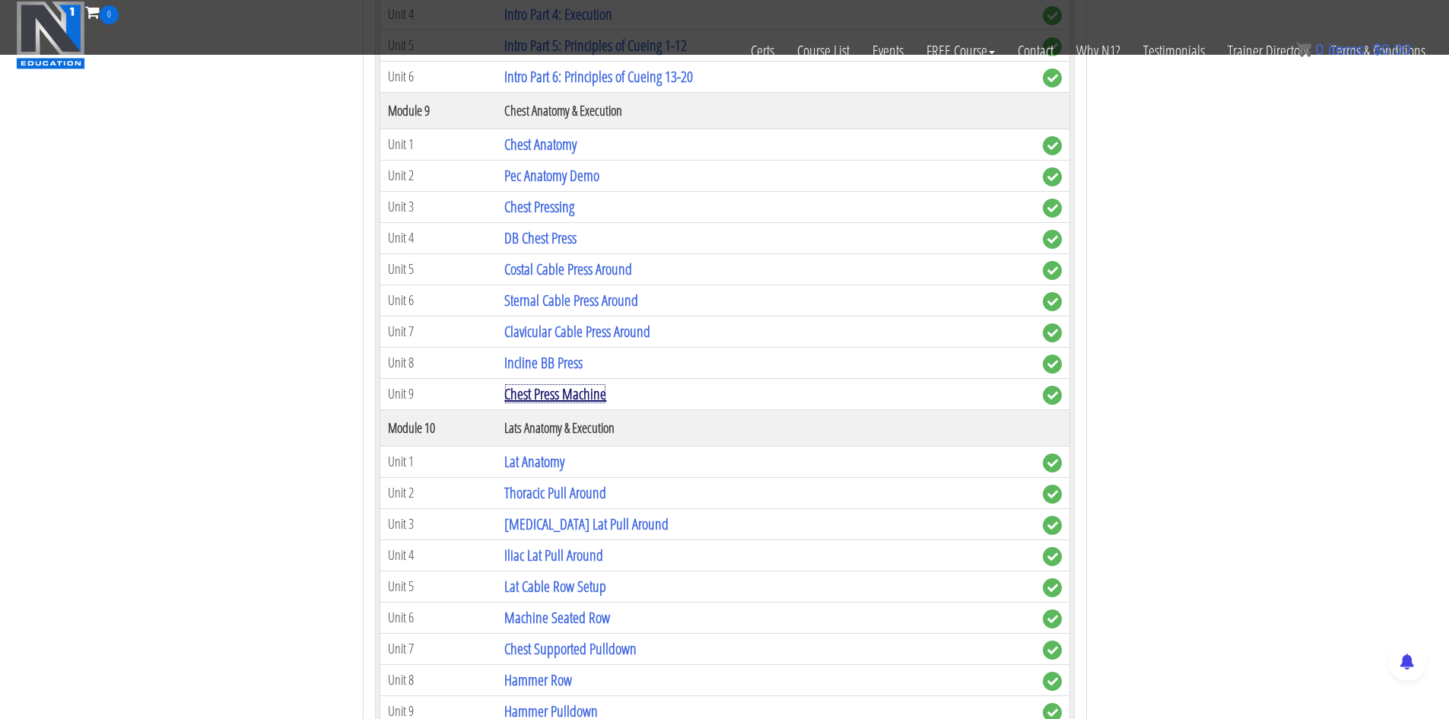
scroll to position [2892, 0]
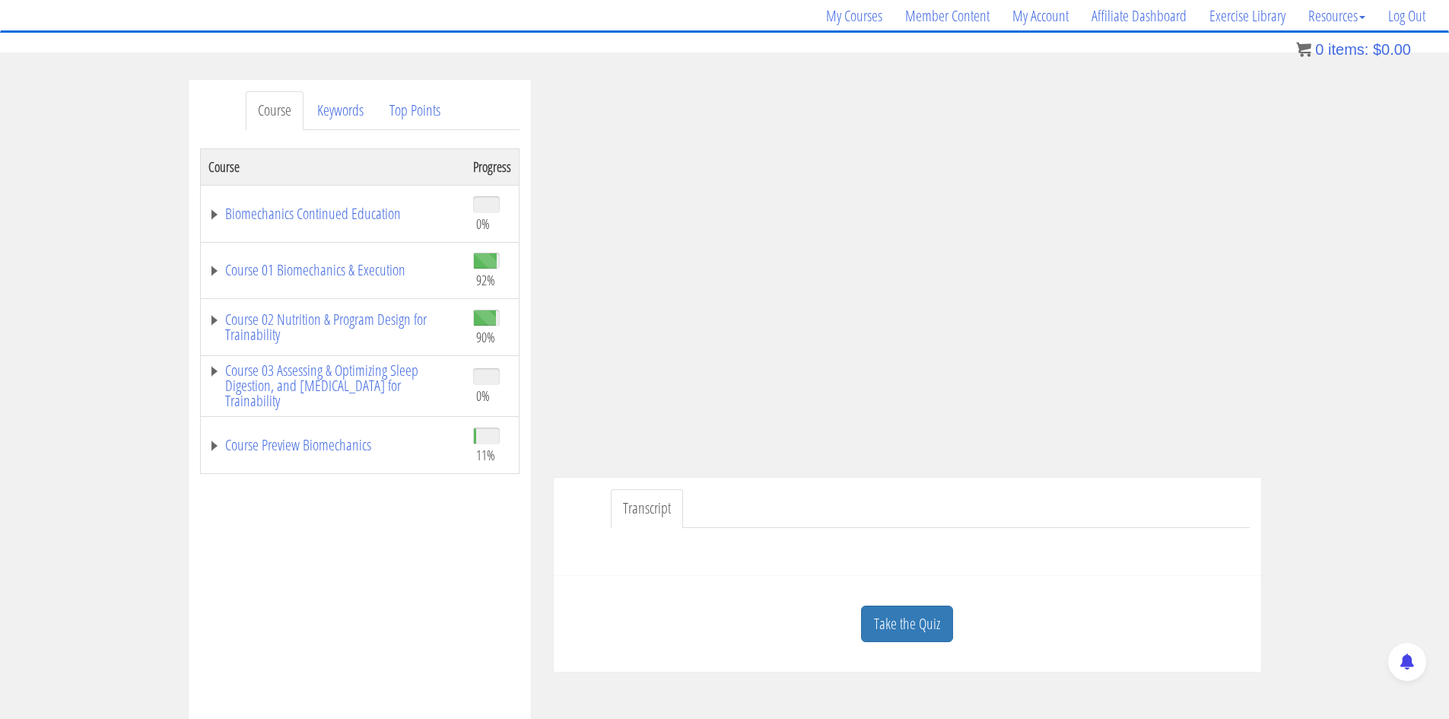
scroll to position [121, 0]
click at [903, 619] on link "Take the Quiz" at bounding box center [907, 622] width 92 height 37
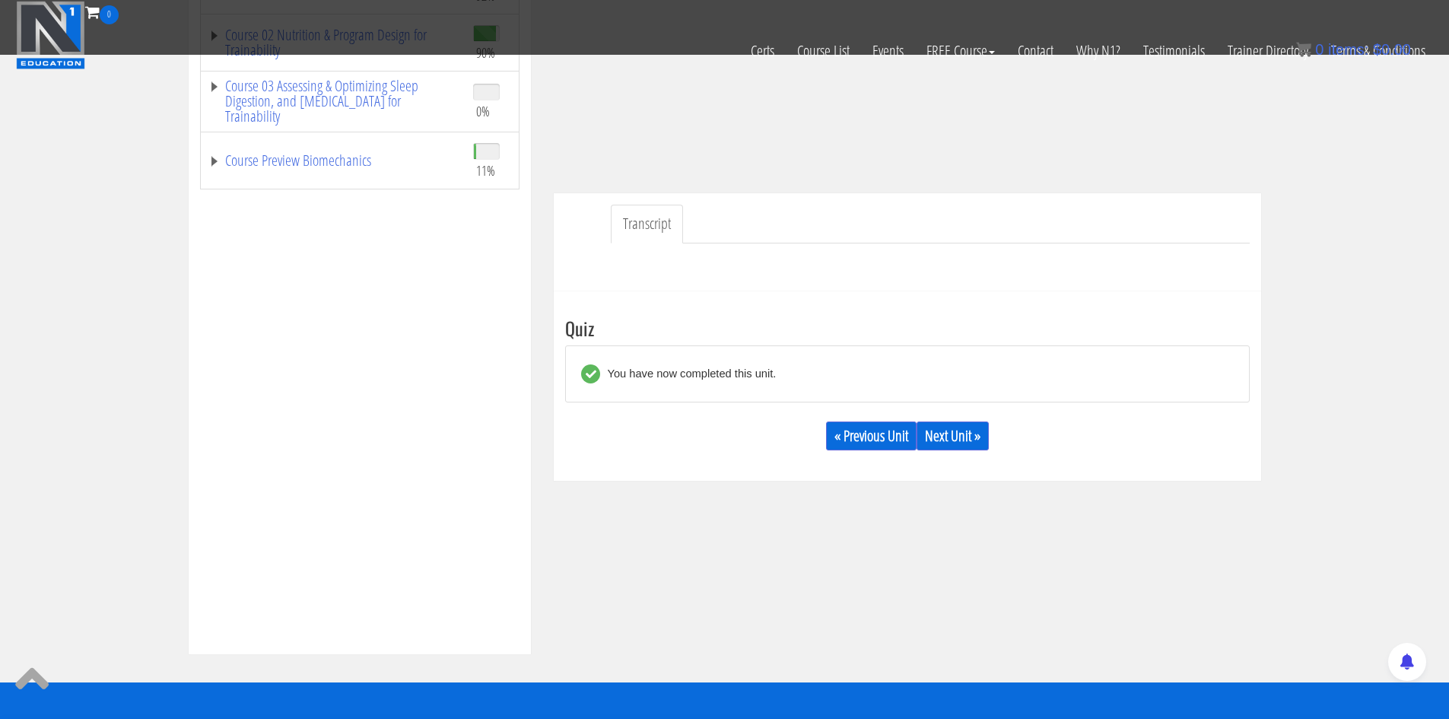
scroll to position [315, 0]
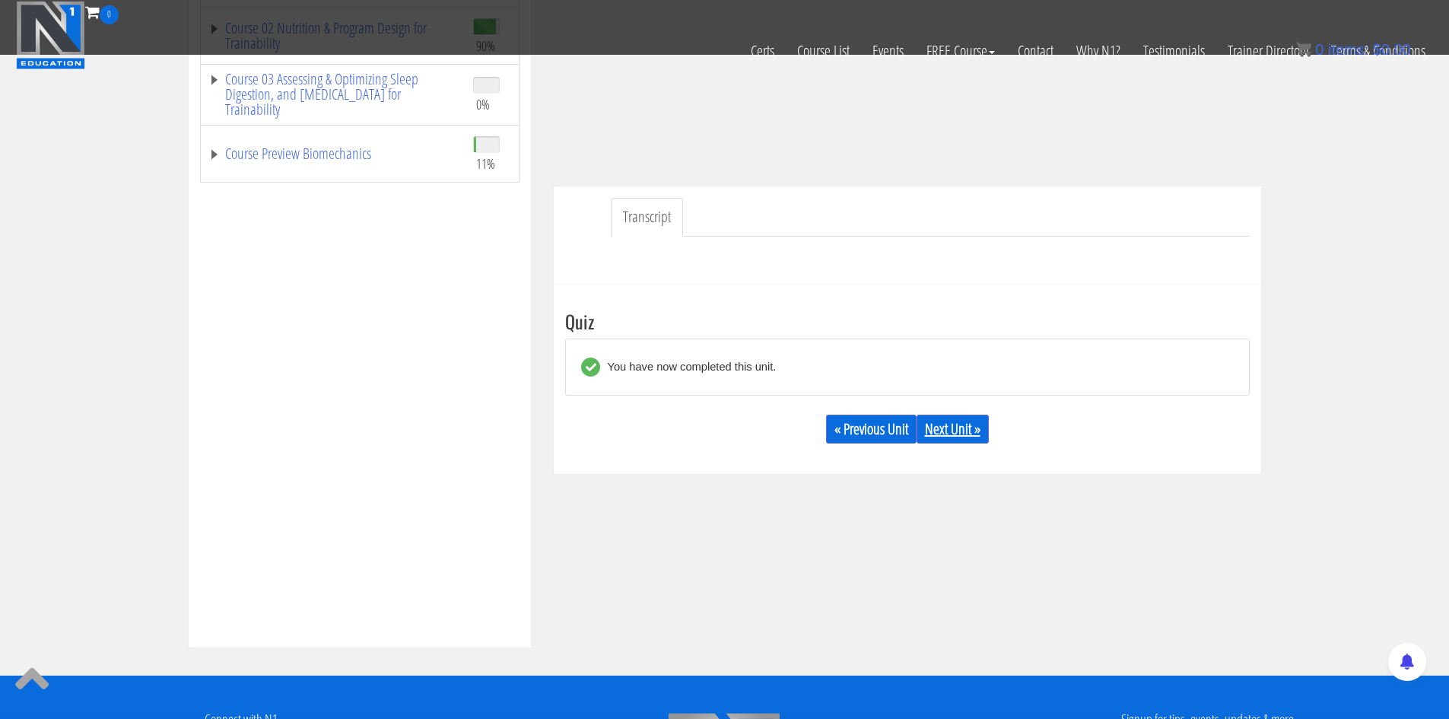
click at [966, 418] on link "Next Unit »" at bounding box center [952, 428] width 72 height 29
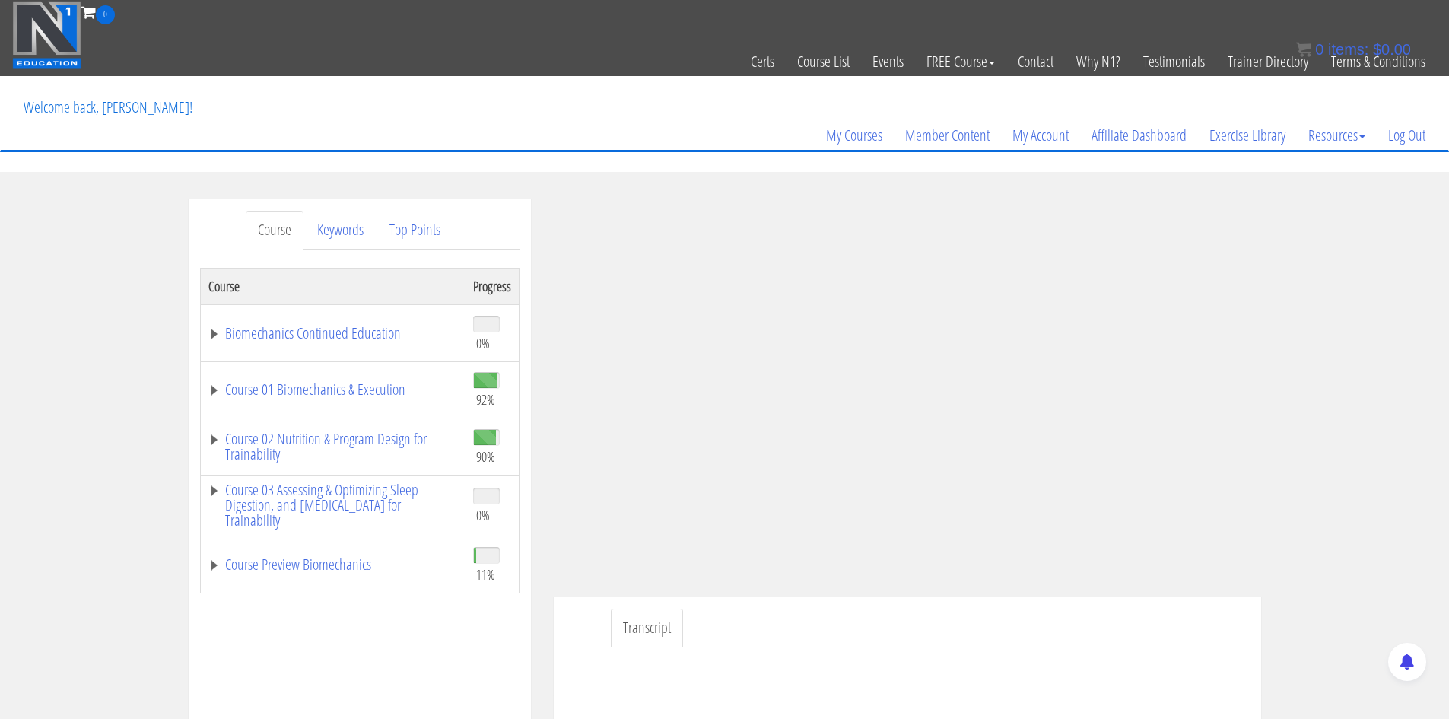
click at [1411, 187] on section "Course Keywords Top Points Course Progress Biomechanics Continued Education 0% …" at bounding box center [724, 629] width 1449 height 914
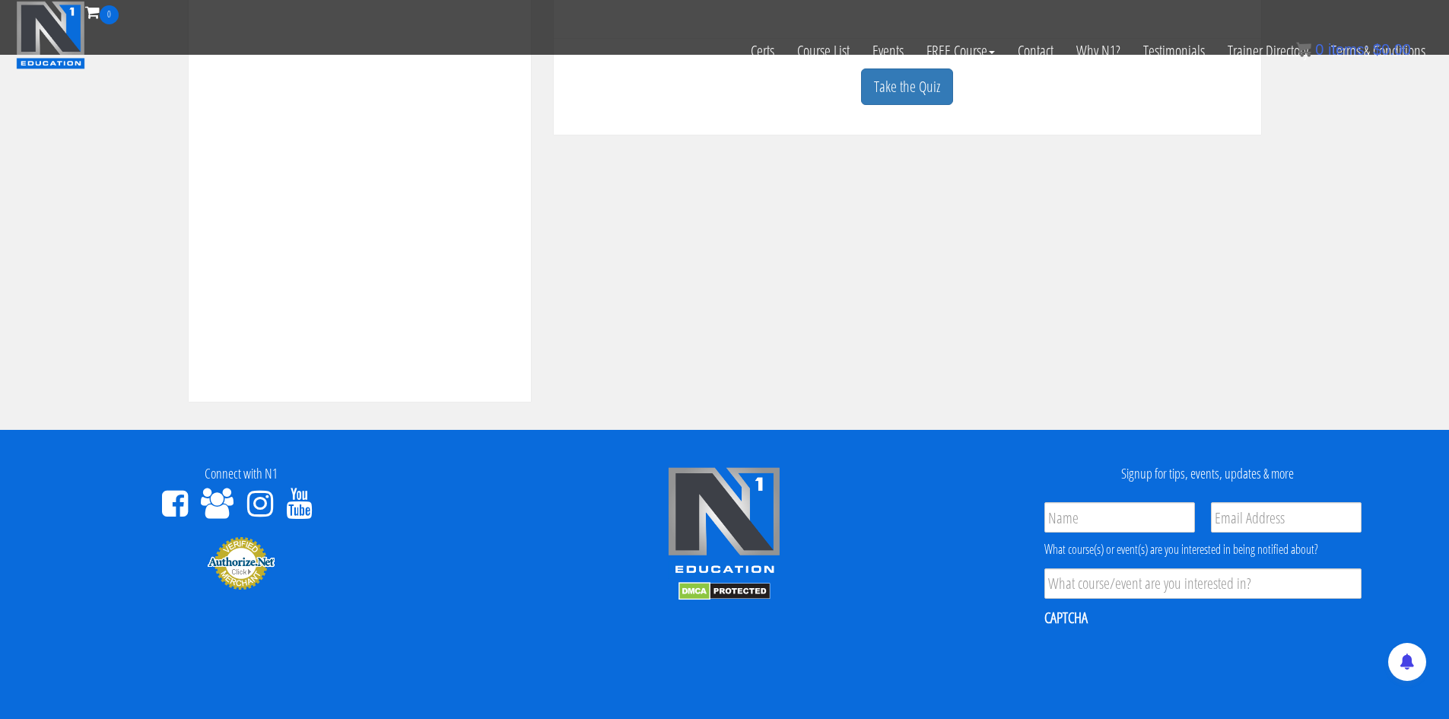
scroll to position [561, 0]
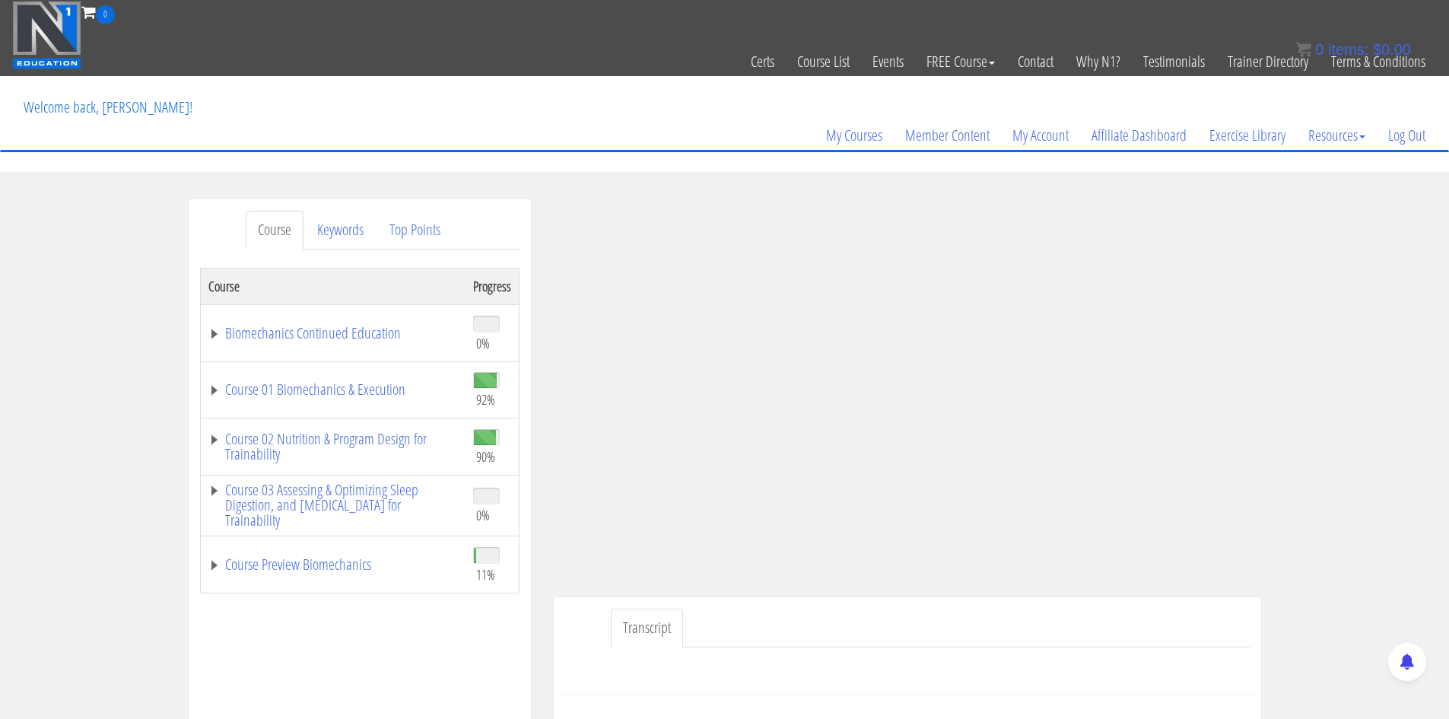
click at [1394, 255] on div "Course Keywords Top Points Course Progress Biomechanics Continued Education 0% …" at bounding box center [724, 628] width 1449 height 859
click at [1375, 251] on div "Course Keywords Top Points Course Progress Biomechanics Continued Education 0% …" at bounding box center [724, 628] width 1449 height 859
click at [1313, 219] on div "Course Keywords Top Points Course Progress Biomechanics Continued Education 0% …" at bounding box center [724, 628] width 1449 height 859
click at [1392, 291] on div "Course Keywords Top Points Course Progress Biomechanics Continued Education 0% …" at bounding box center [724, 628] width 1449 height 859
click at [1362, 237] on div "Course Keywords Top Points Course Progress Biomechanics Continued Education 0% …" at bounding box center [724, 628] width 1449 height 859
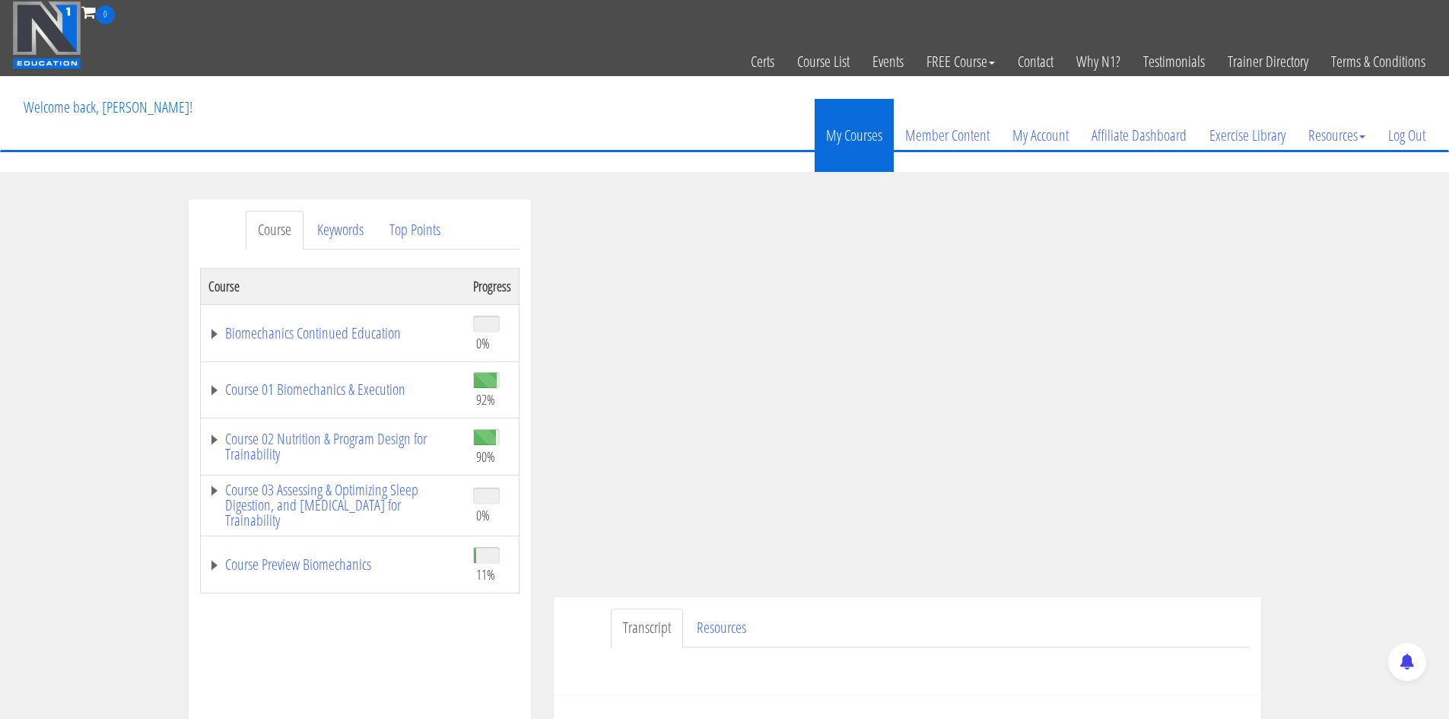
click at [885, 136] on link "My Courses" at bounding box center [853, 135] width 79 height 73
click at [868, 137] on link "My Courses" at bounding box center [853, 135] width 79 height 73
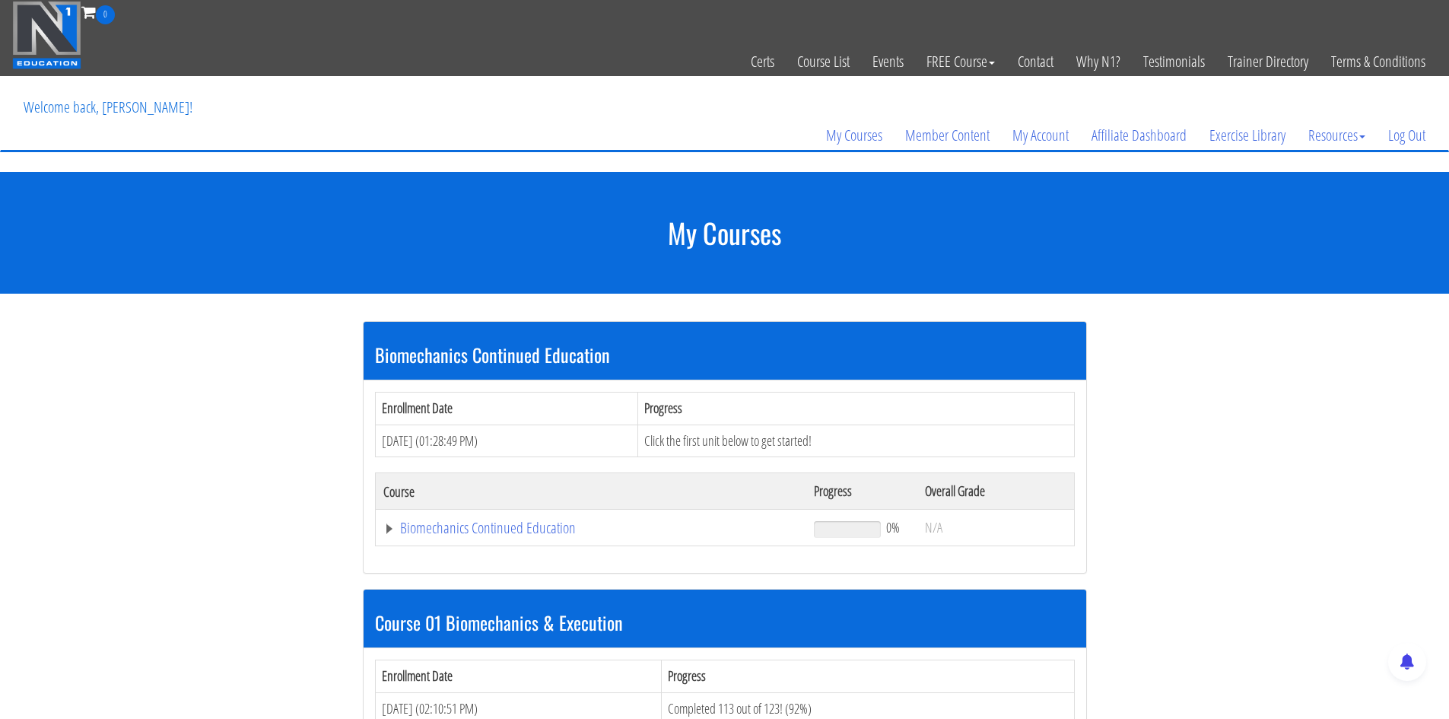
scroll to position [469, 0]
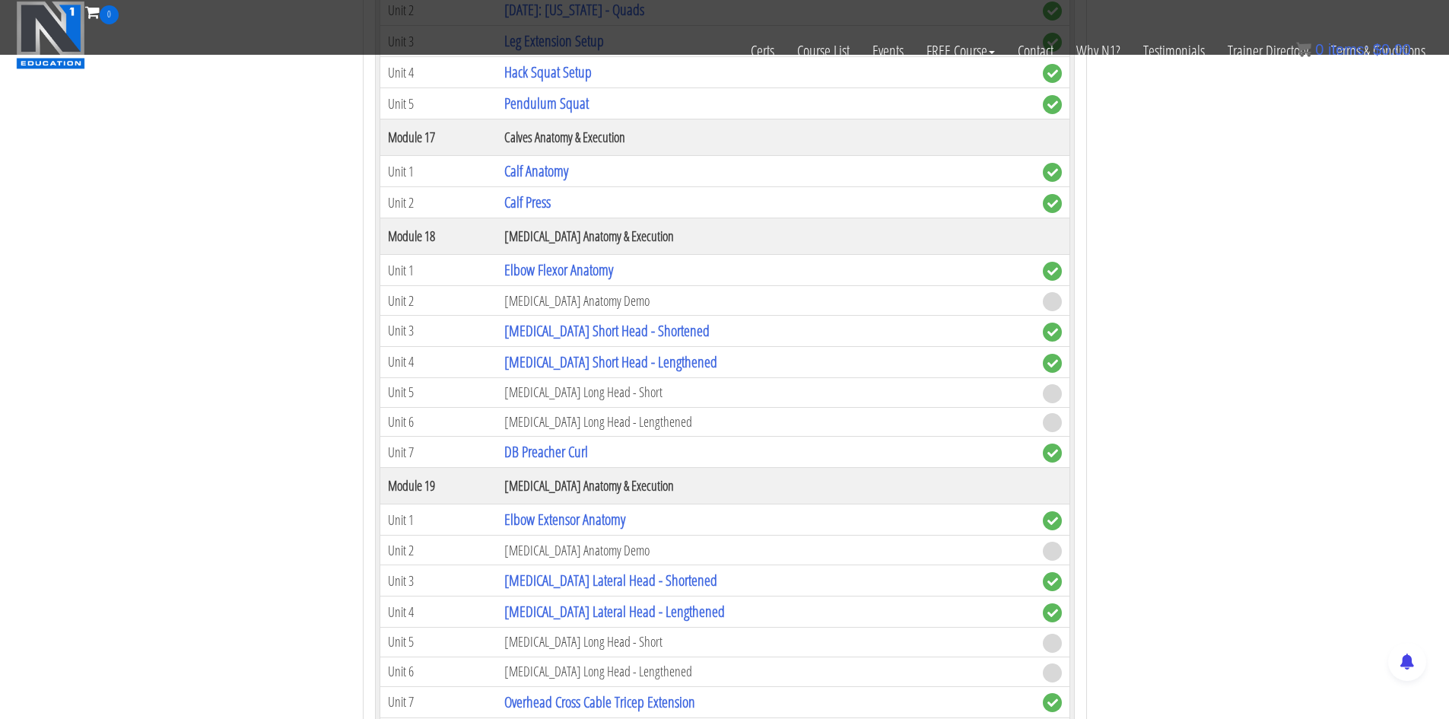
scroll to position [4682, 0]
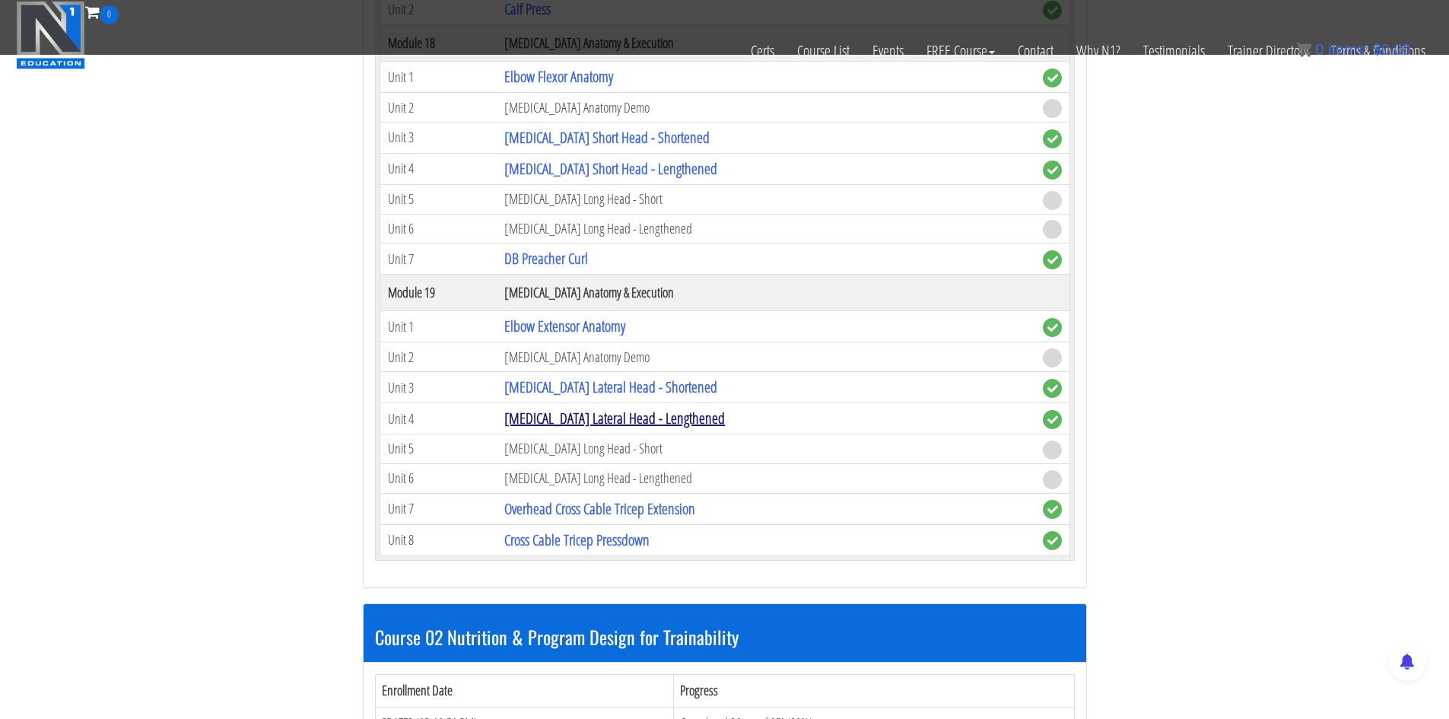
click at [598, 419] on link "[MEDICAL_DATA] Lateral Head - Lengthened" at bounding box center [614, 418] width 221 height 21
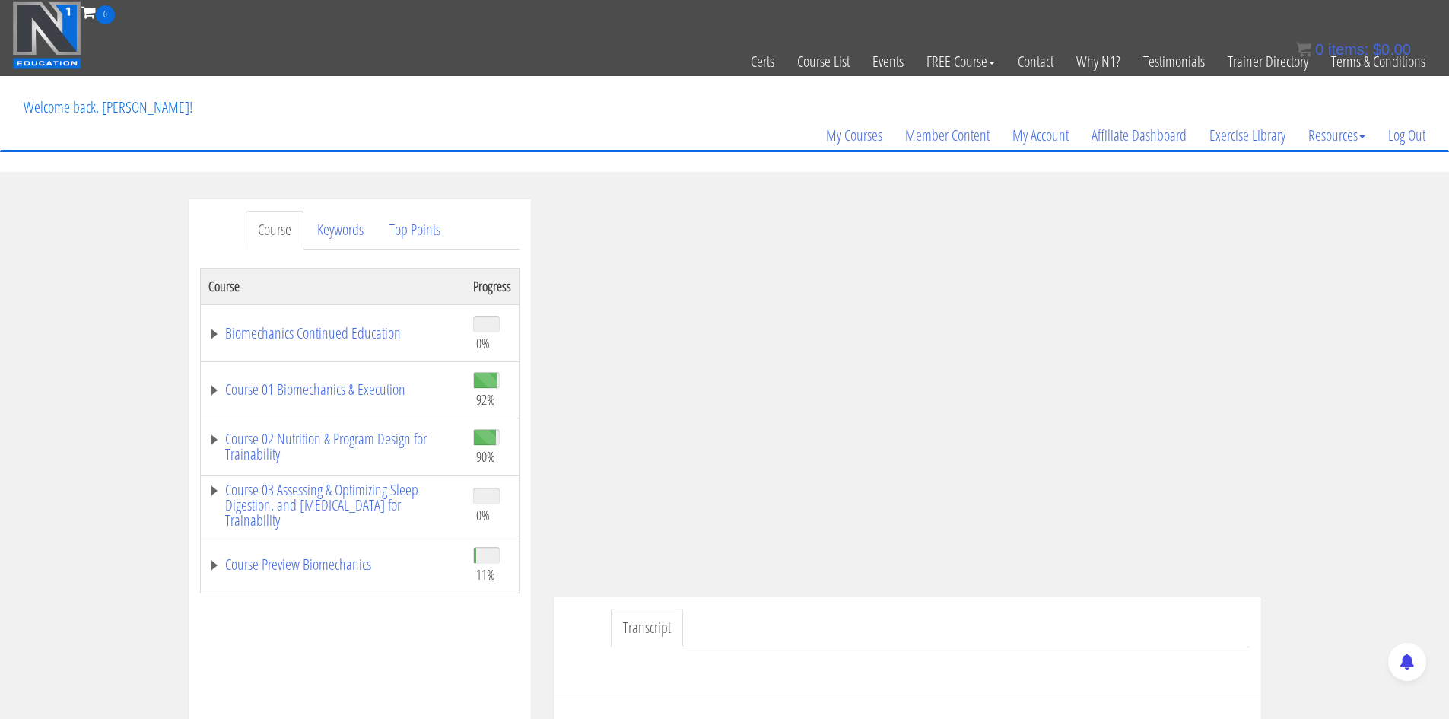
click at [1376, 187] on section "Course Keywords Top Points Course Progress Biomechanics Continued Education 0% …" at bounding box center [724, 629] width 1449 height 914
click at [1373, 184] on section "Course Keywords Top Points Course Progress Biomechanics Continued Education 0% …" at bounding box center [724, 629] width 1449 height 914
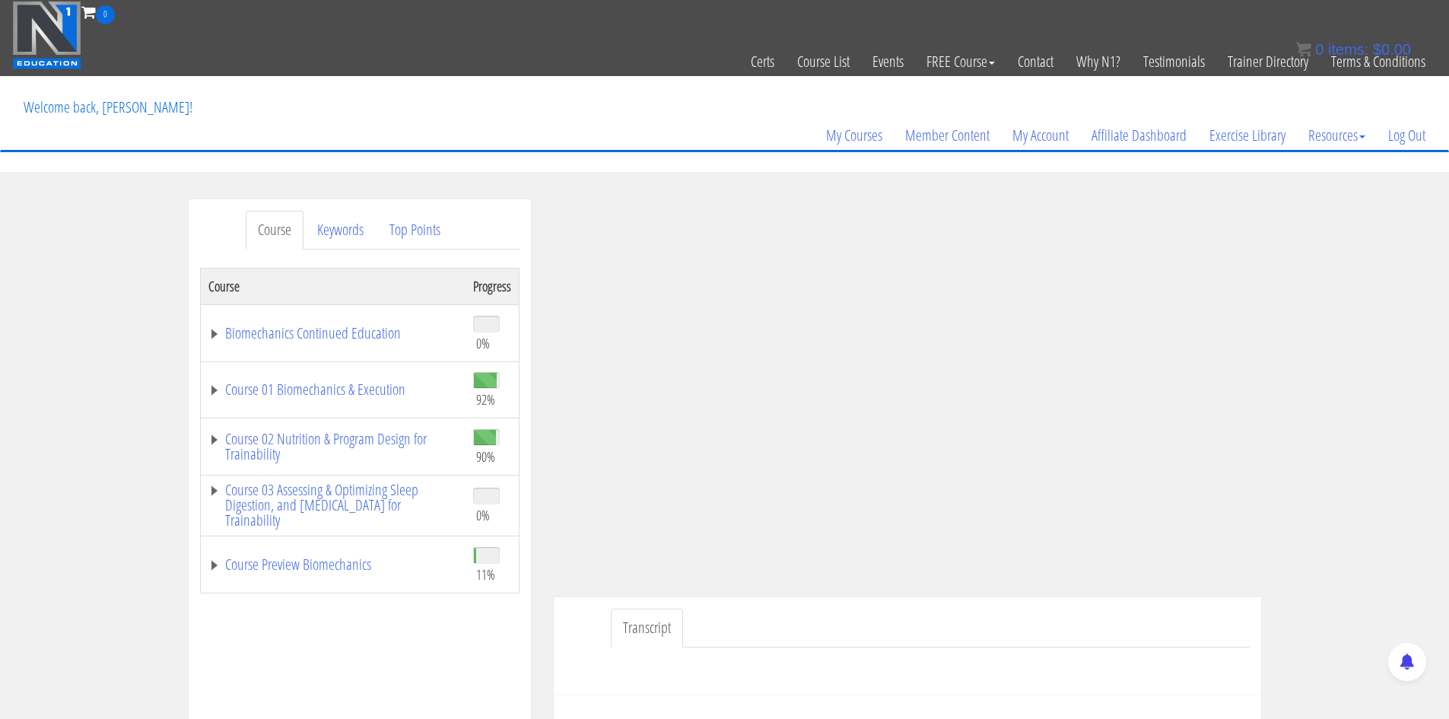
click at [1373, 184] on section "Course Keywords Top Points Course Progress Biomechanics Continued Education 0% …" at bounding box center [724, 629] width 1449 height 914
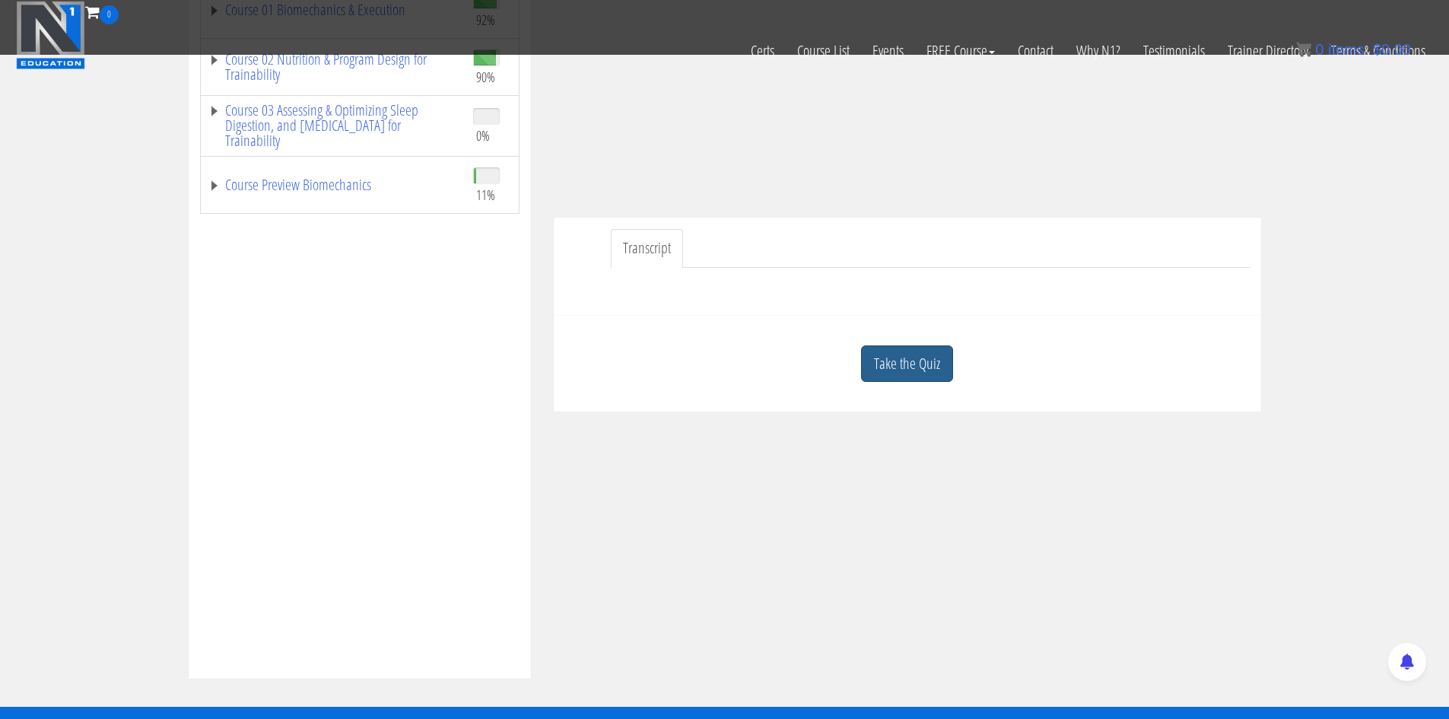
click at [928, 352] on link "Take the Quiz" at bounding box center [907, 363] width 92 height 37
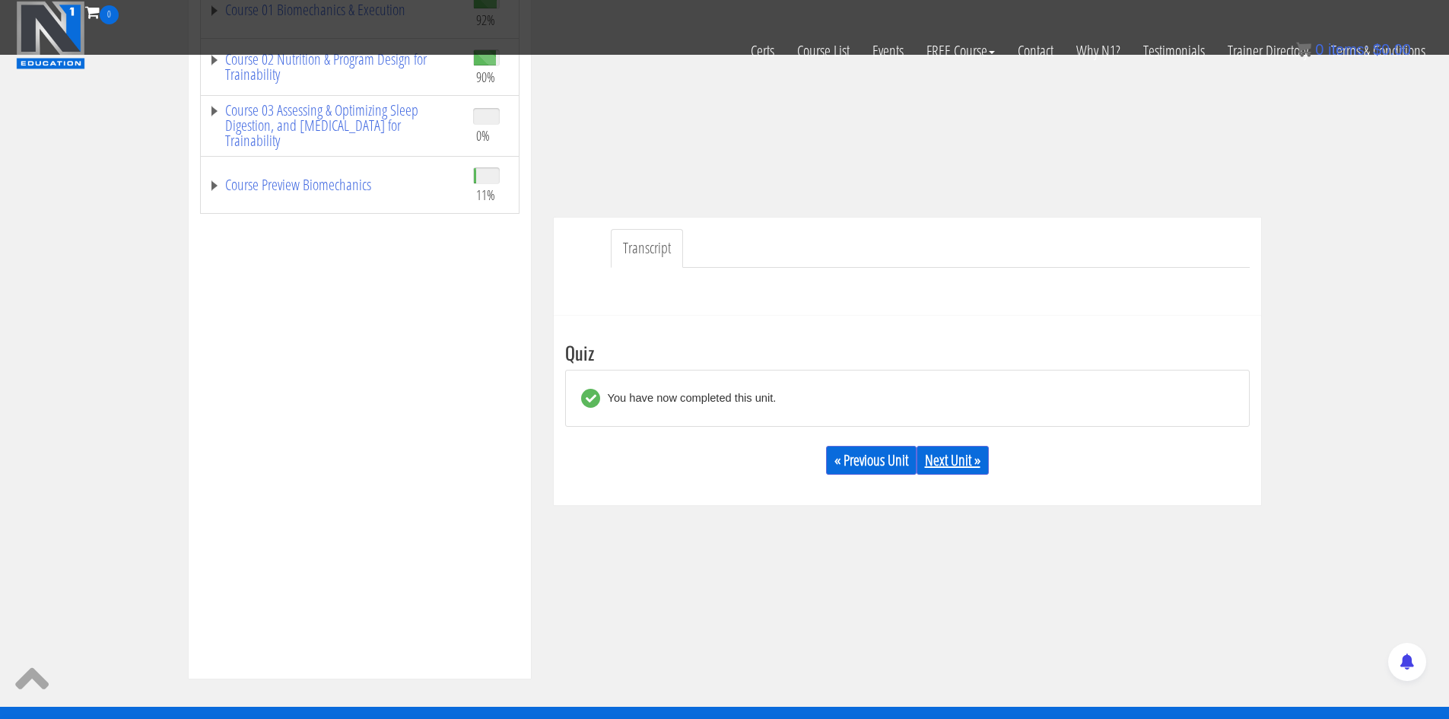
click at [950, 454] on link "Next Unit »" at bounding box center [952, 460] width 72 height 29
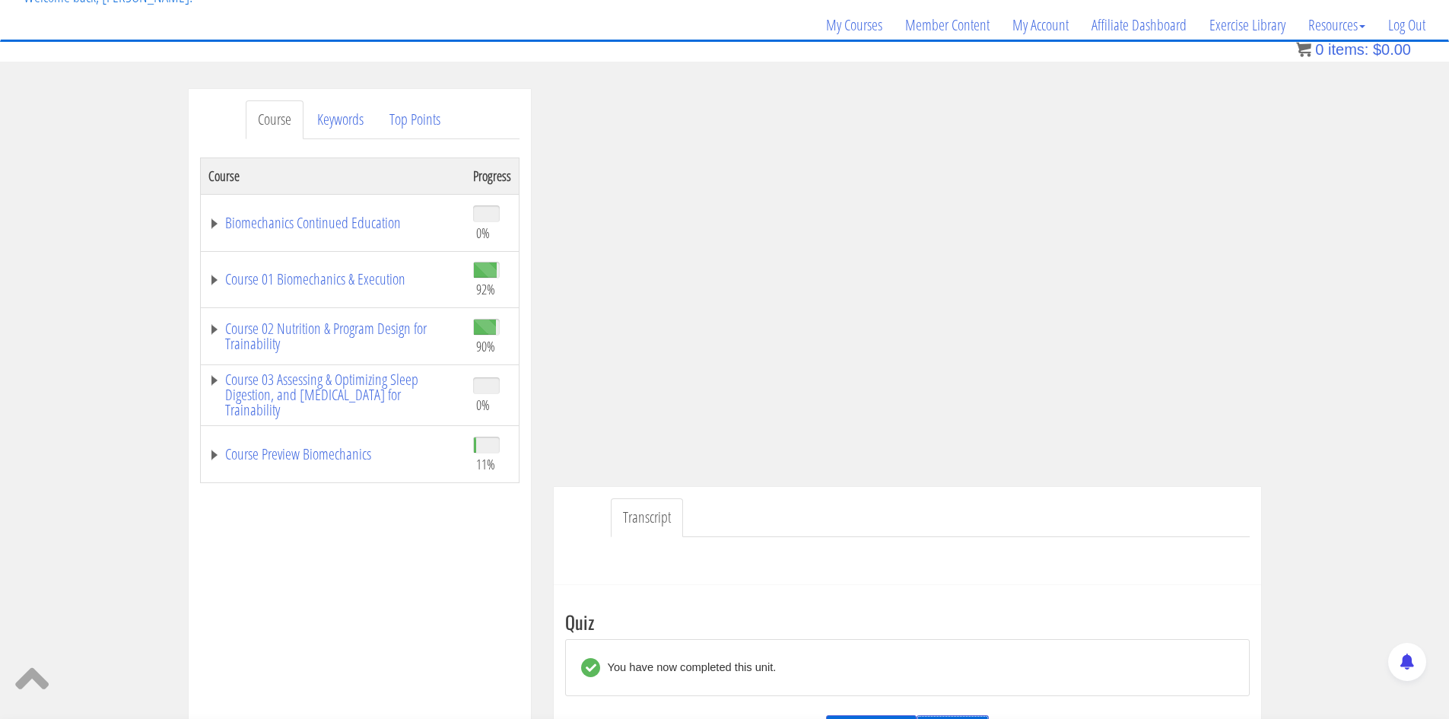
scroll to position [111, 0]
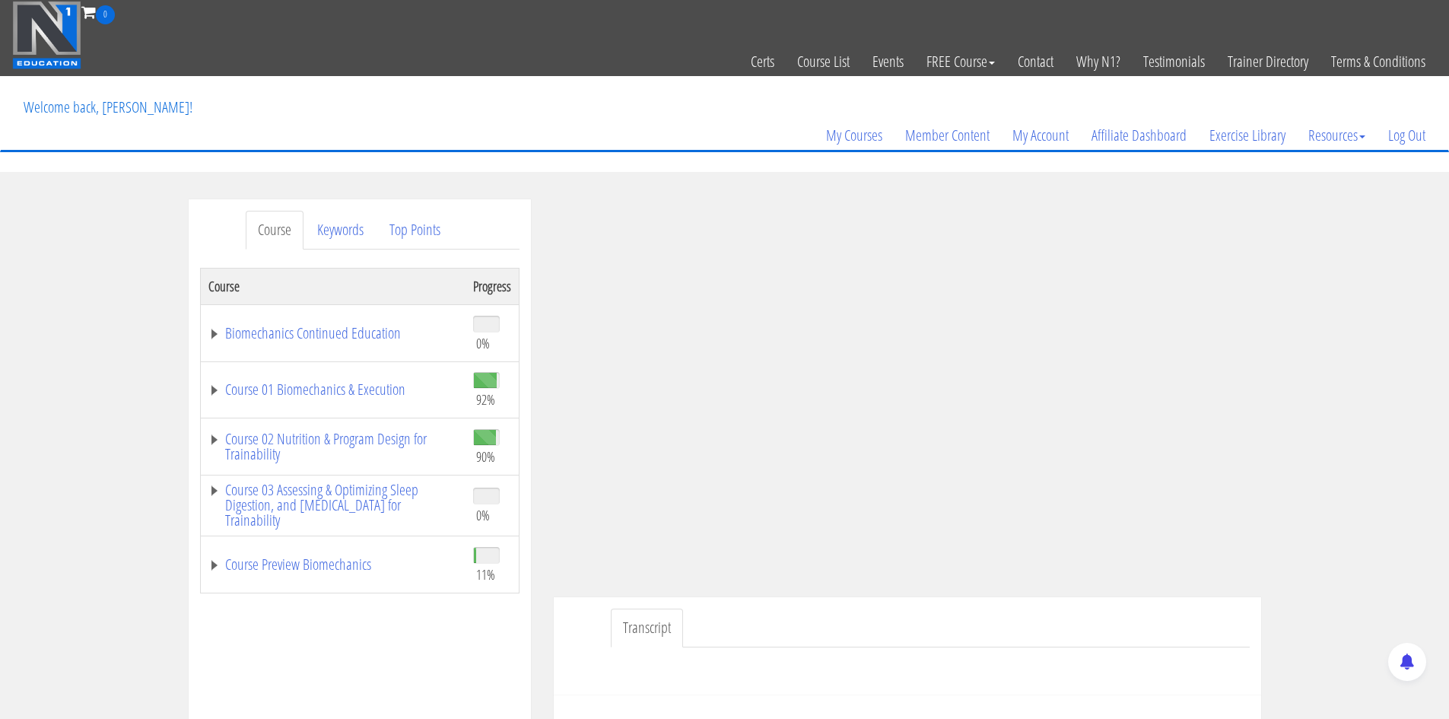
click at [1367, 288] on div "Course Keywords Top Points Course Progress Biomechanics Continued Education 0% …" at bounding box center [724, 628] width 1449 height 859
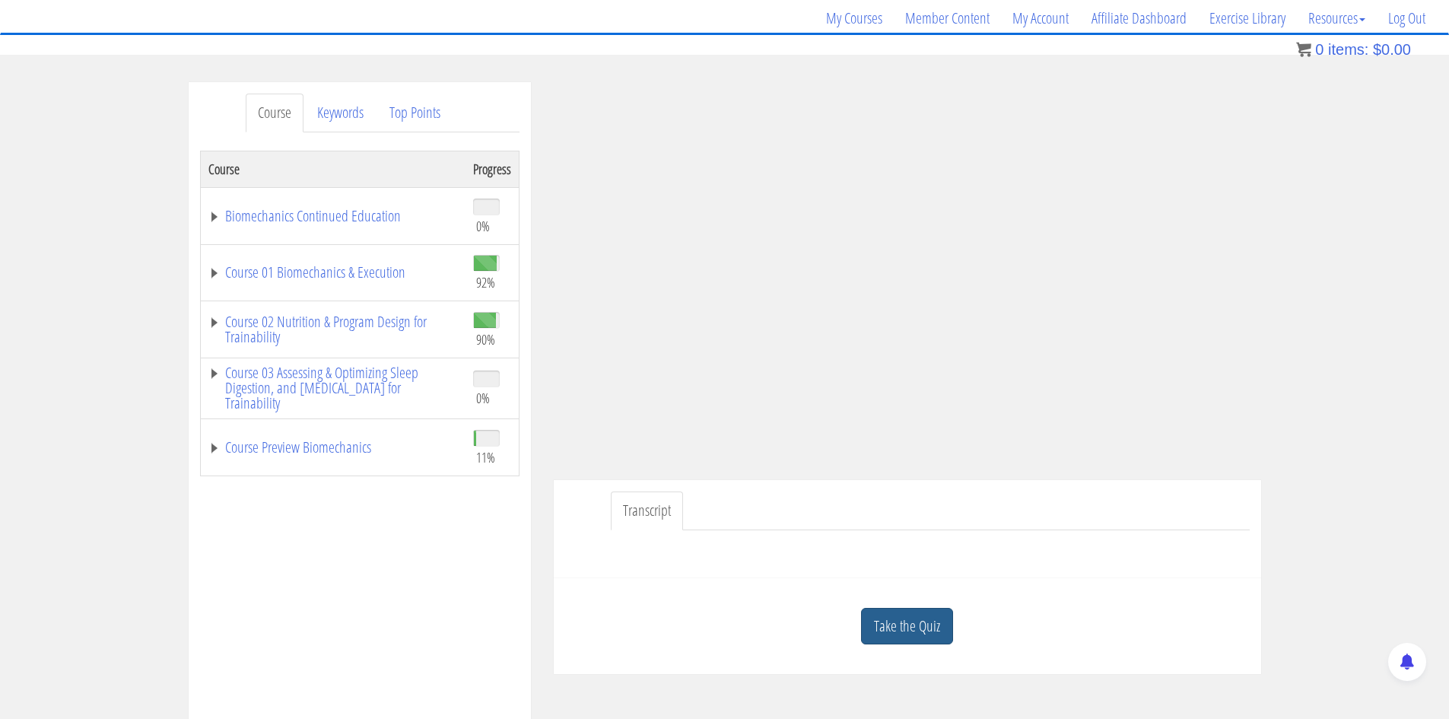
click at [936, 626] on link "Take the Quiz" at bounding box center [907, 626] width 92 height 37
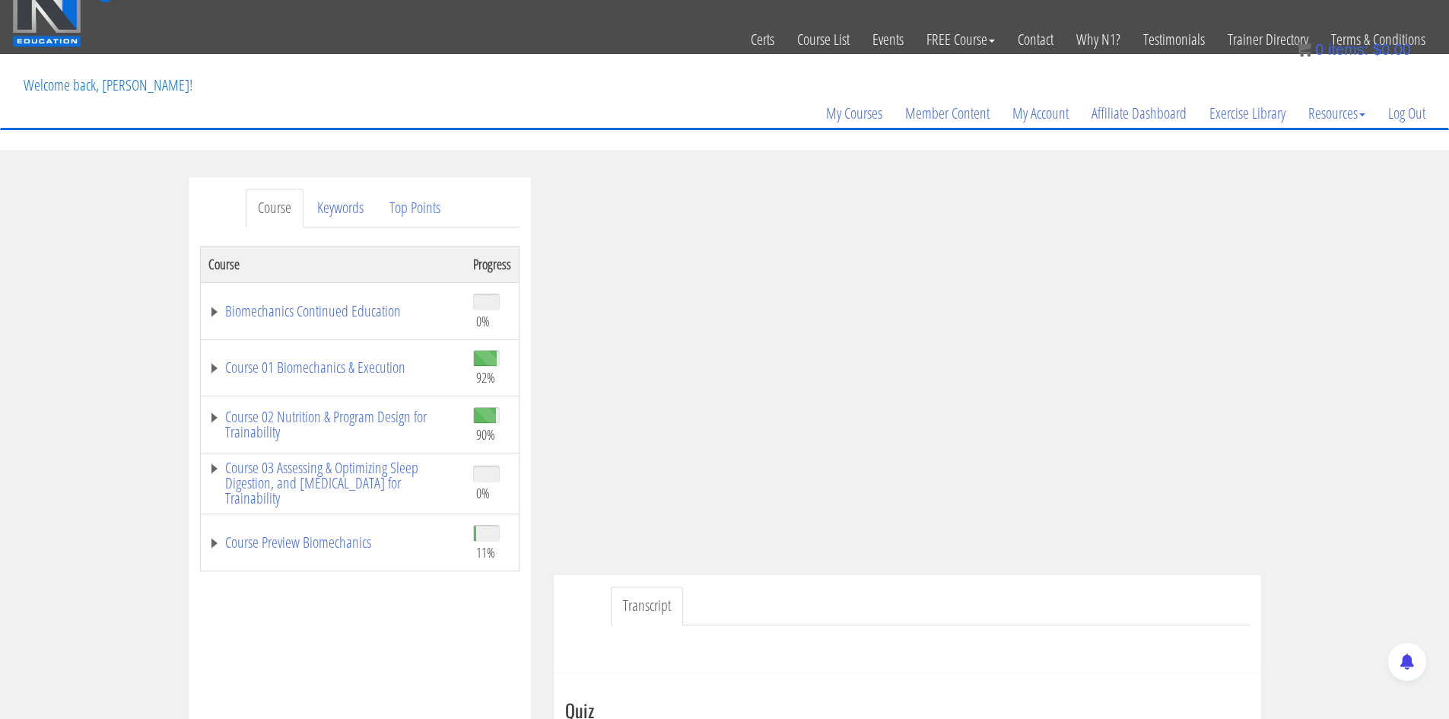
scroll to position [204, 0]
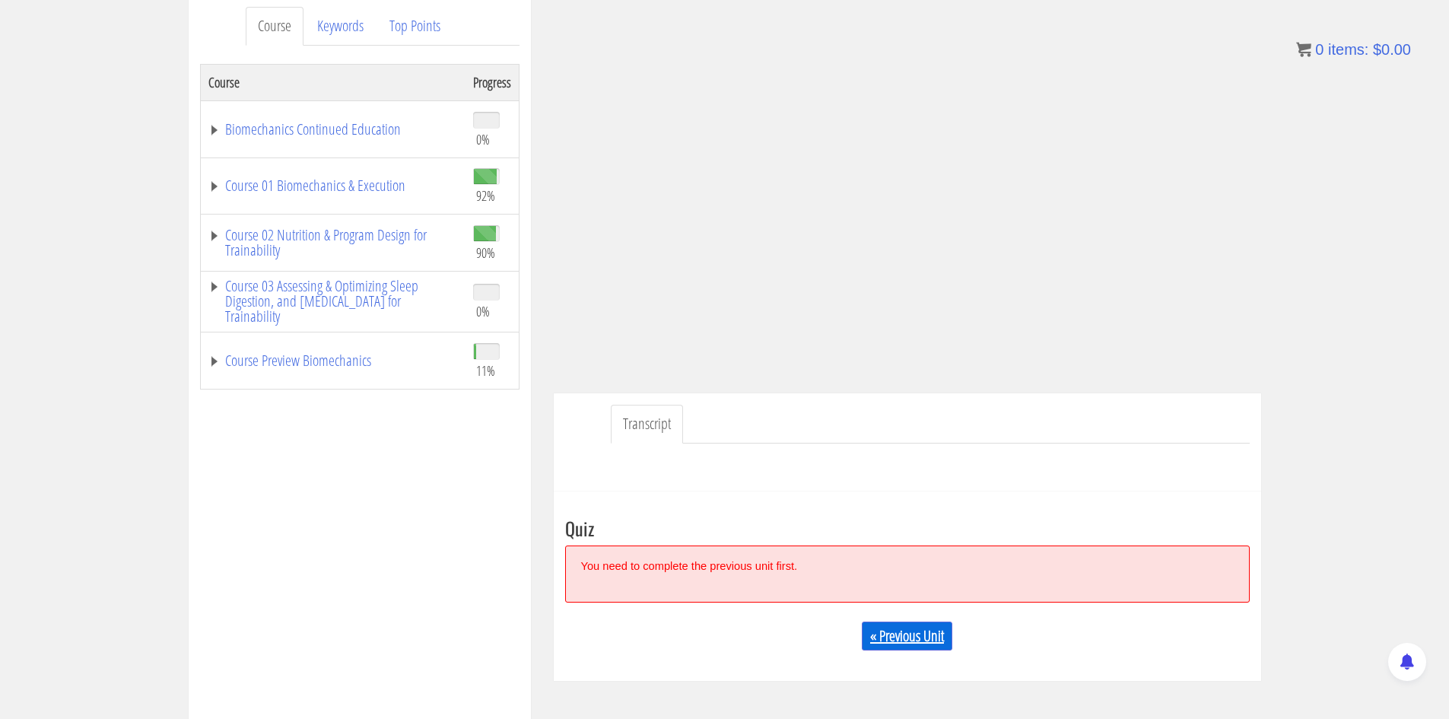
click at [903, 634] on link "« Previous Unit" at bounding box center [907, 635] width 90 height 29
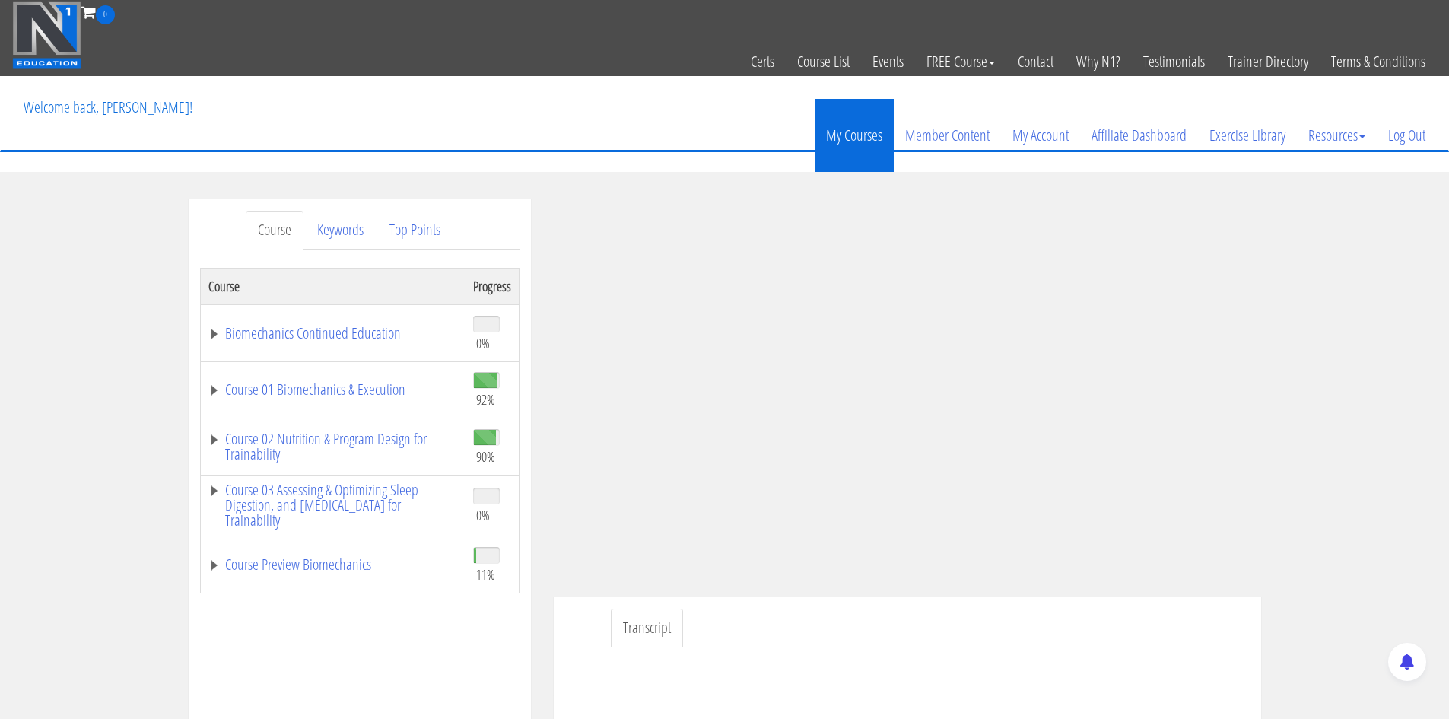
click at [850, 131] on link "My Courses" at bounding box center [853, 135] width 79 height 73
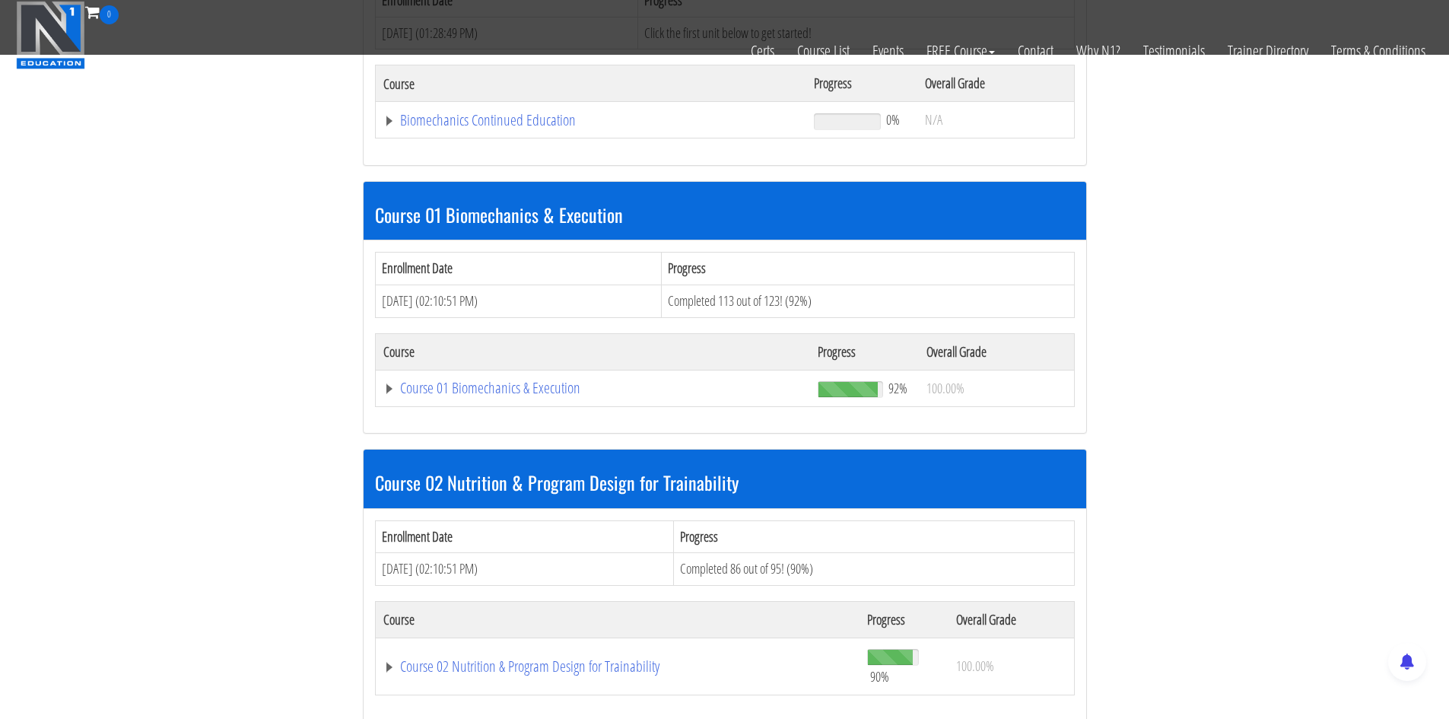
scroll to position [338, 0]
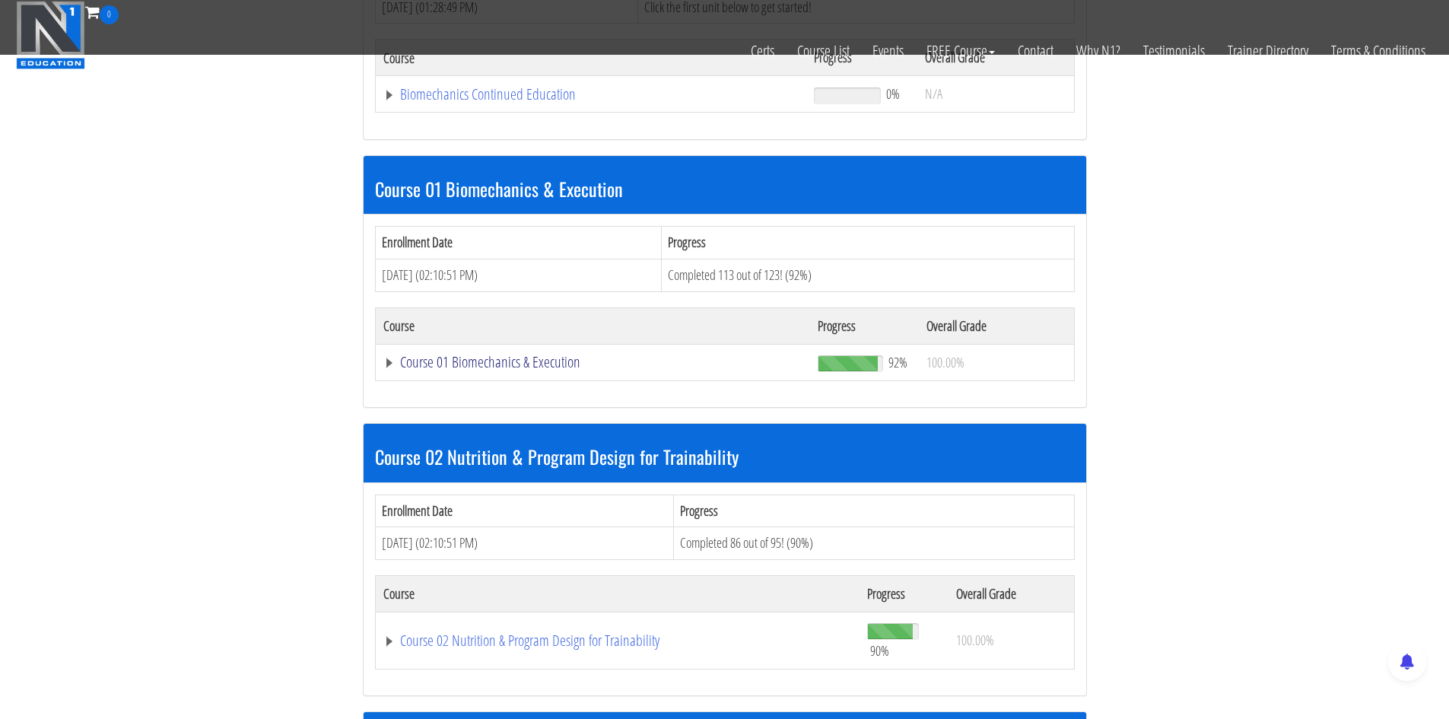
click at [507, 102] on link "Course 01 Biomechanics & Execution" at bounding box center [591, 94] width 416 height 15
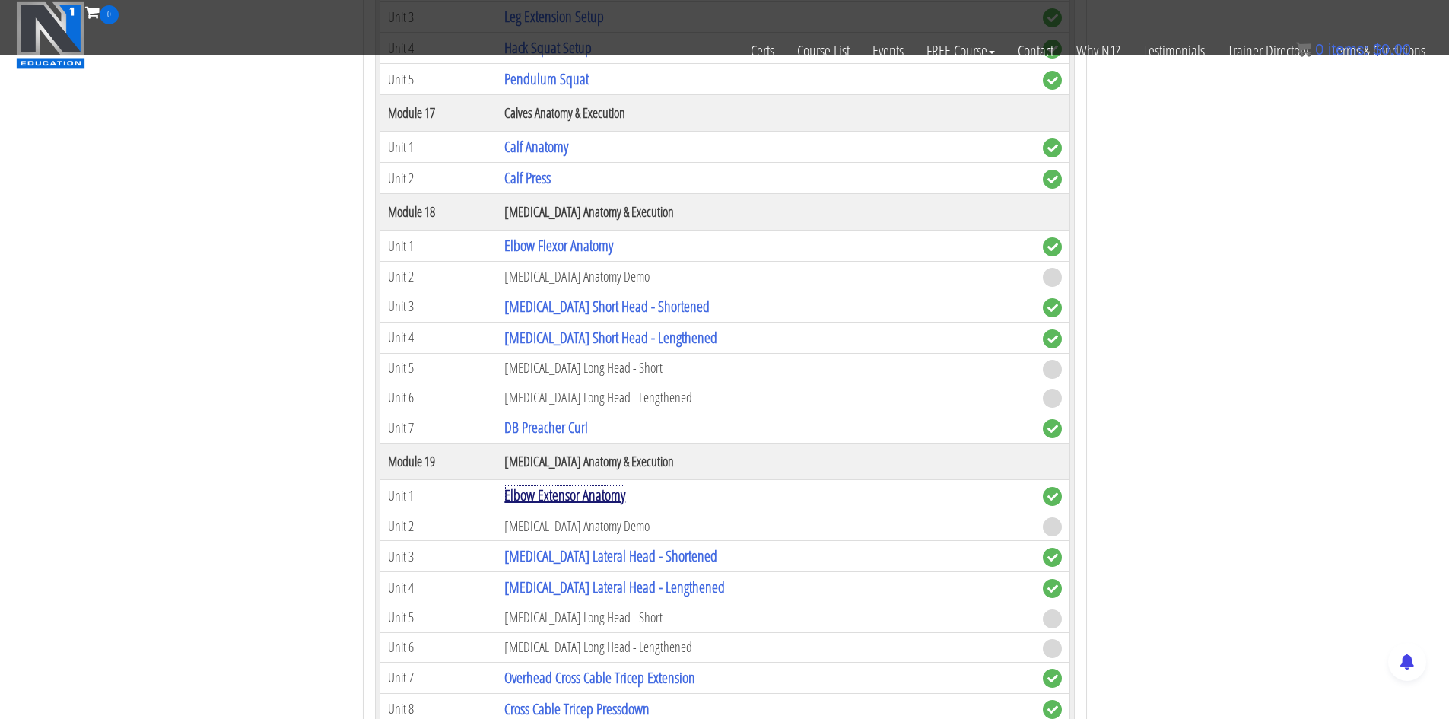
scroll to position [4513, 0]
click at [591, 253] on link "Elbow Flexor Anatomy" at bounding box center [558, 246] width 109 height 21
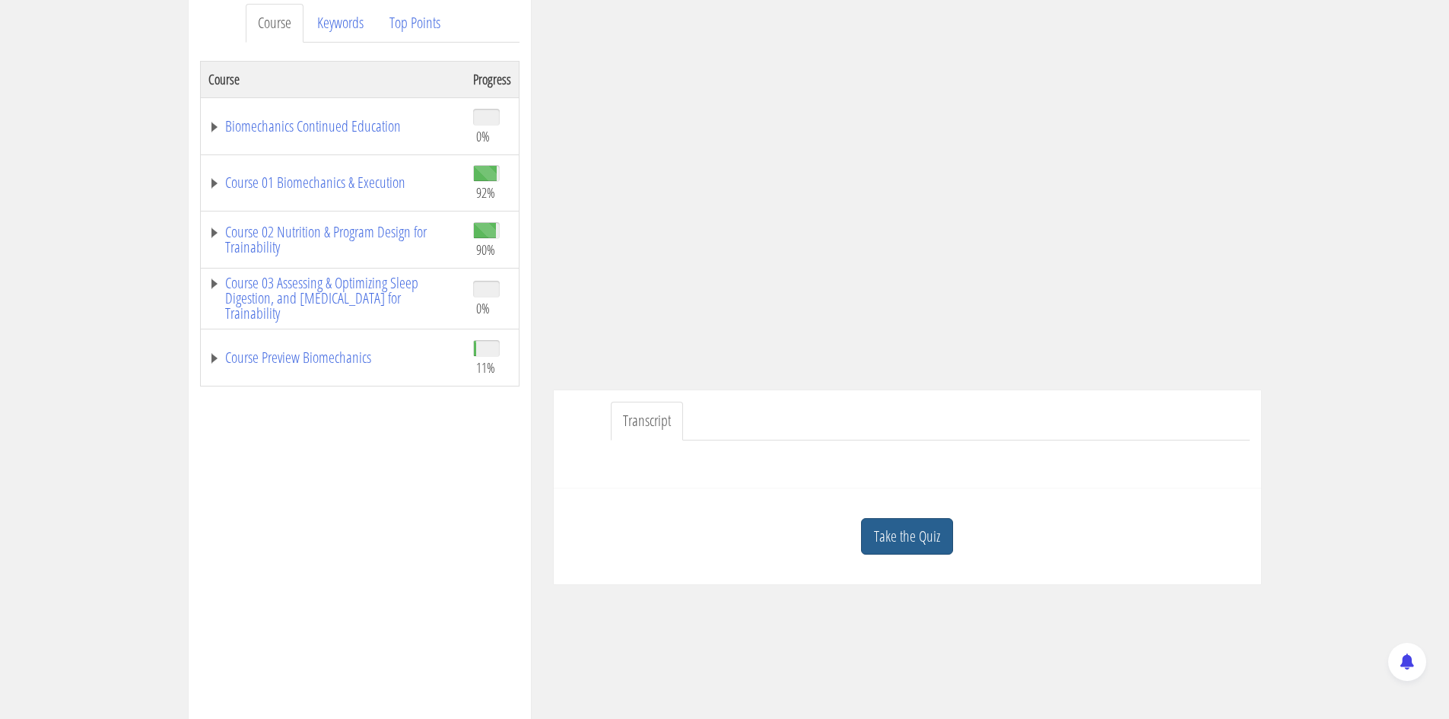
scroll to position [208, 0]
click at [928, 535] on link "Take the Quiz" at bounding box center [907, 535] width 92 height 37
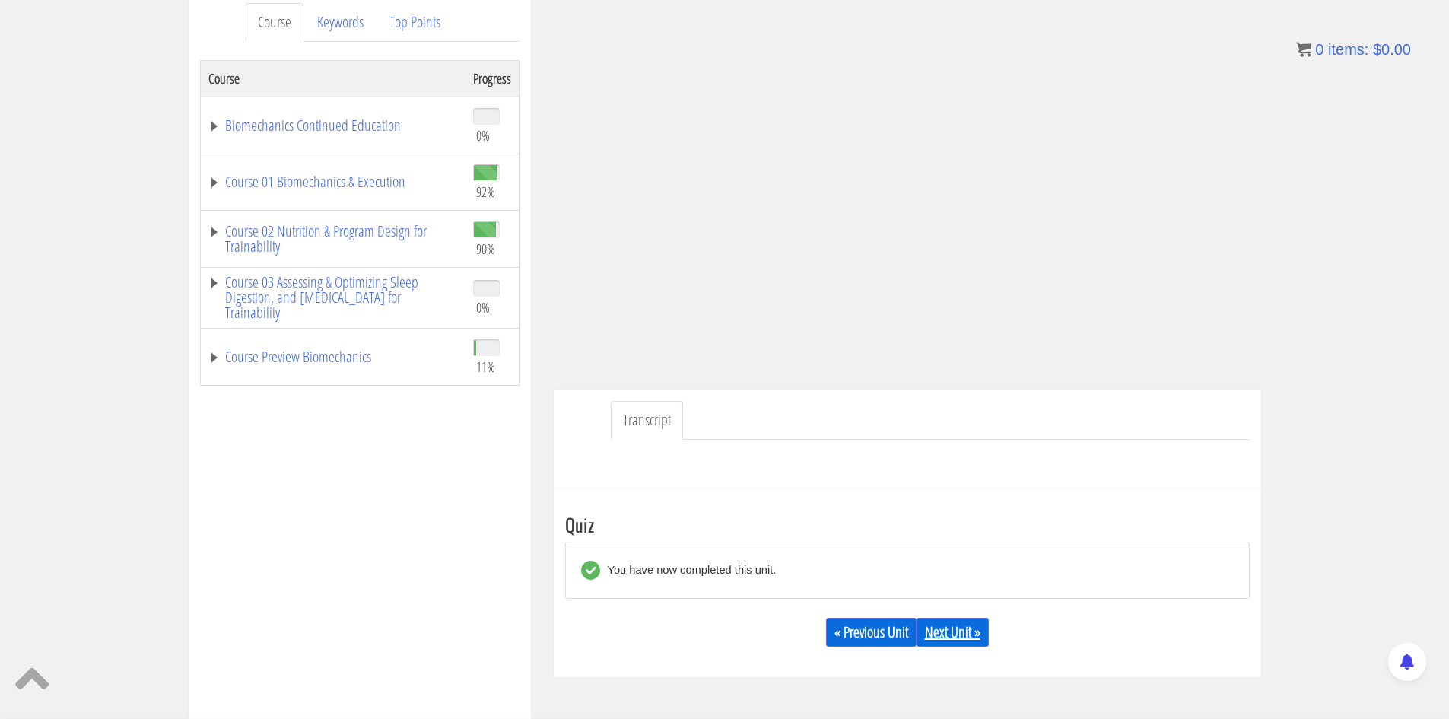
click at [954, 624] on link "Next Unit »" at bounding box center [952, 631] width 72 height 29
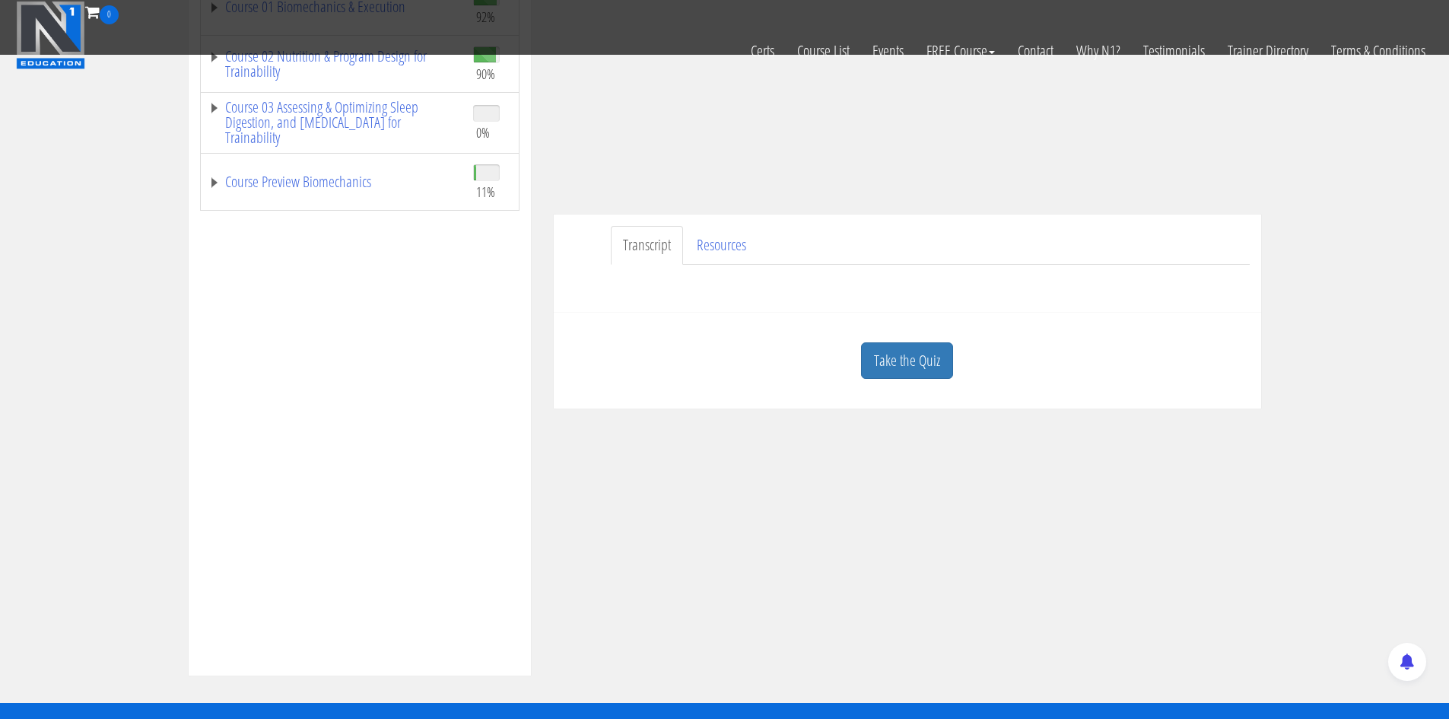
scroll to position [288, 0]
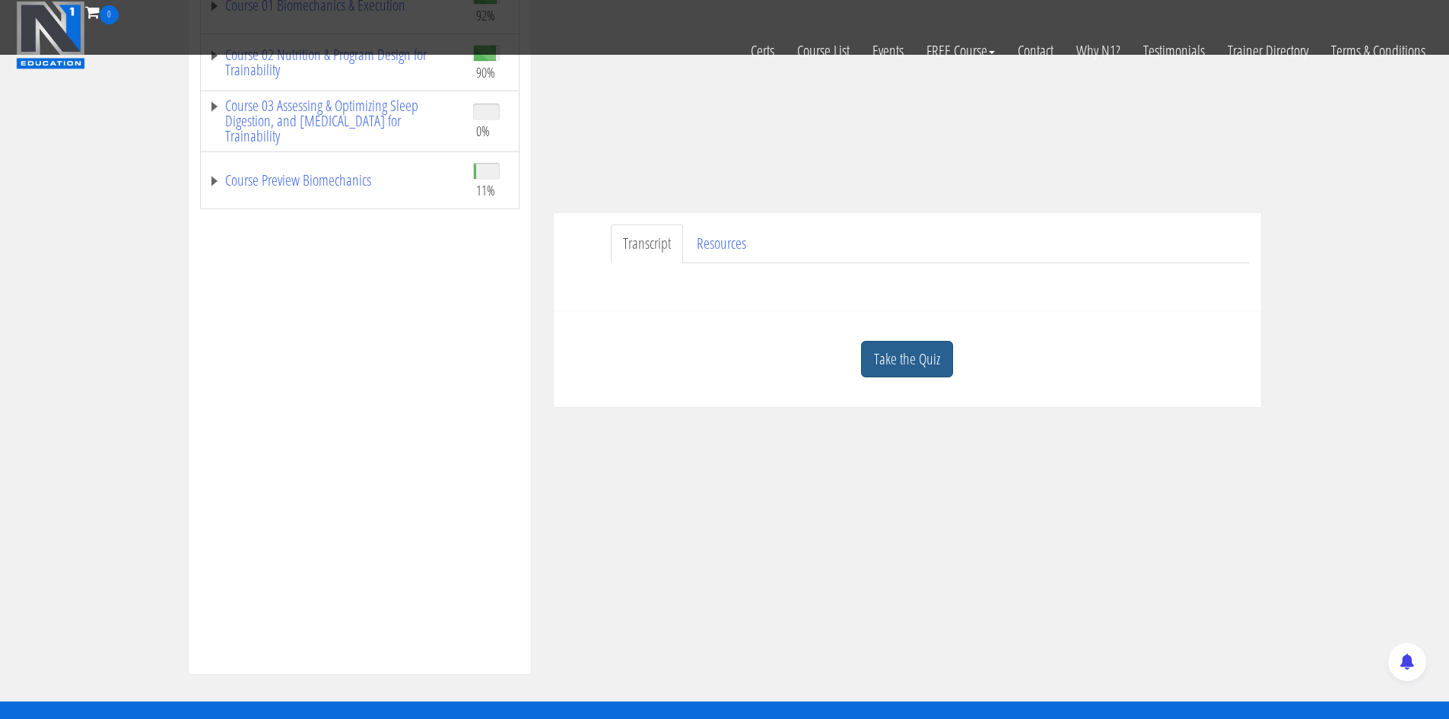
click at [932, 357] on link "Take the Quiz" at bounding box center [907, 359] width 92 height 37
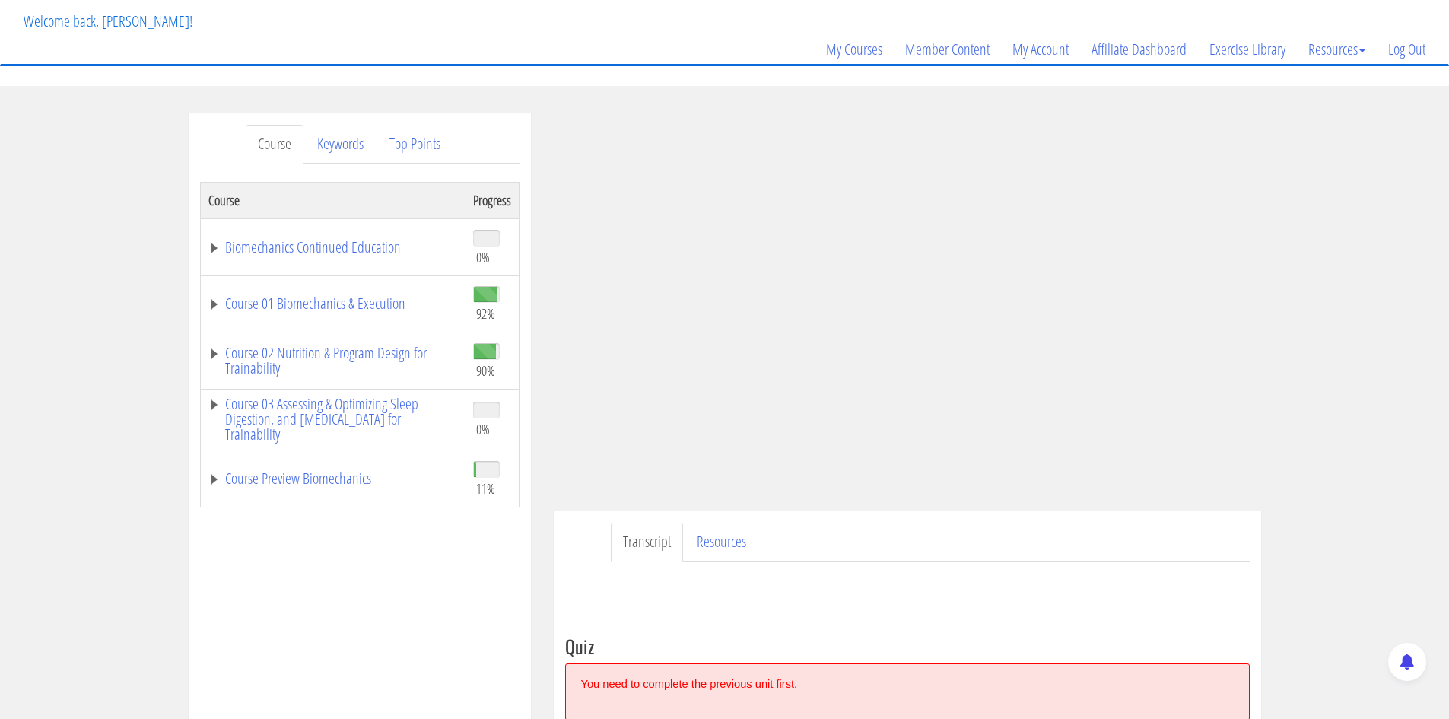
scroll to position [77, 0]
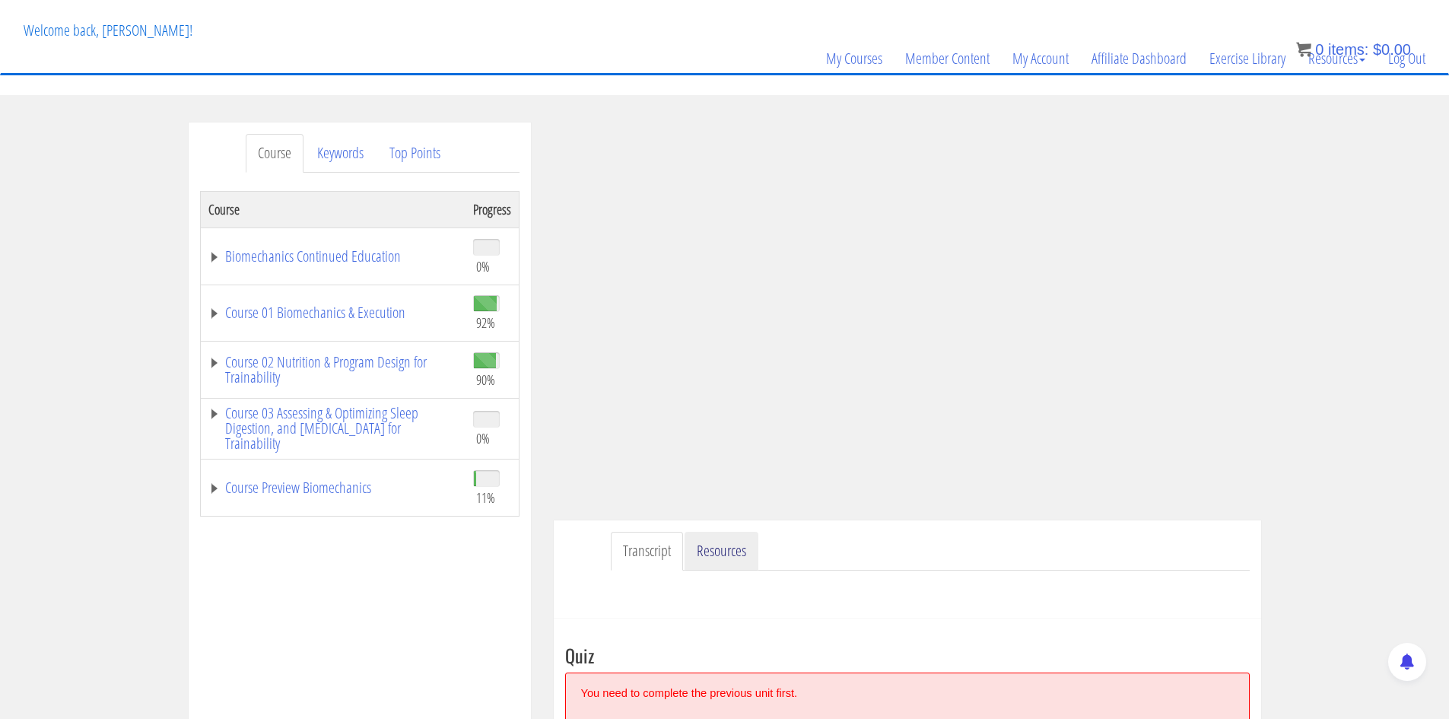
click at [738, 538] on link "Resources" at bounding box center [721, 551] width 74 height 39
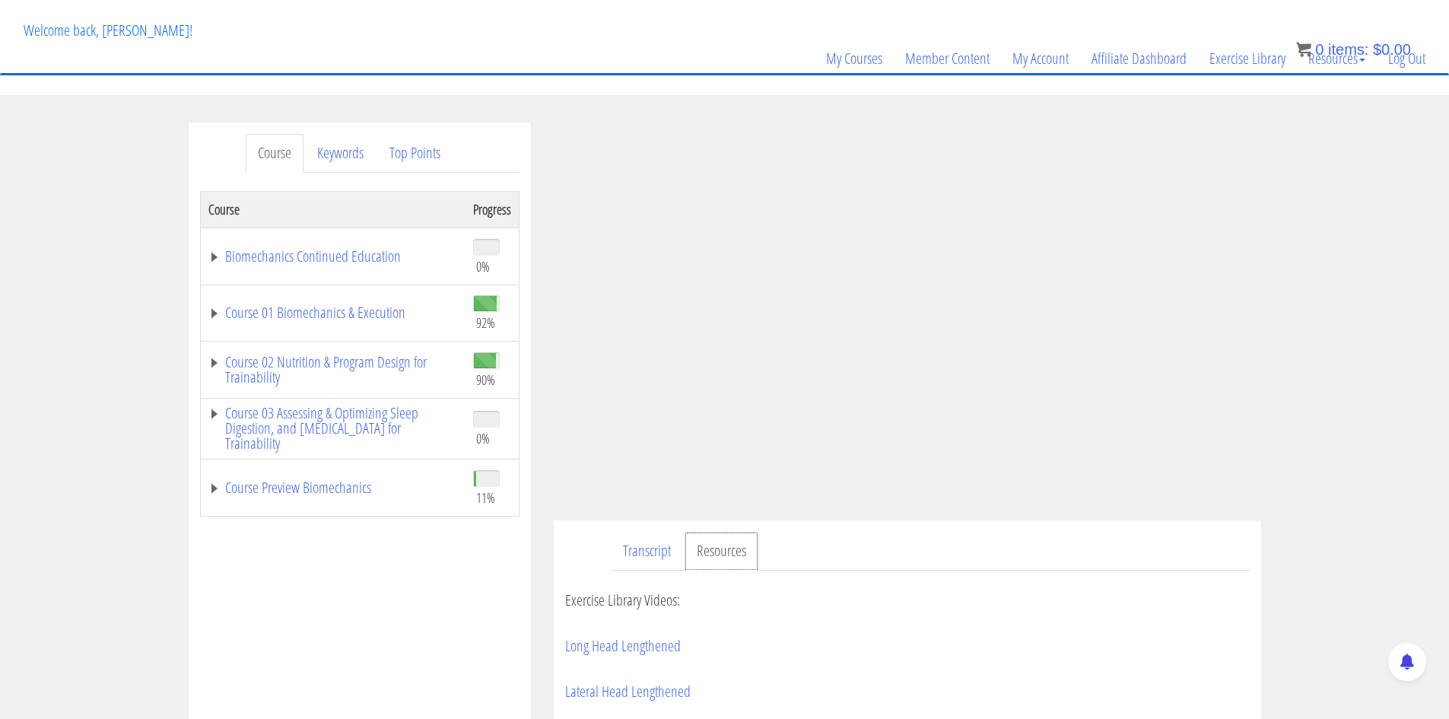
scroll to position [249, 0]
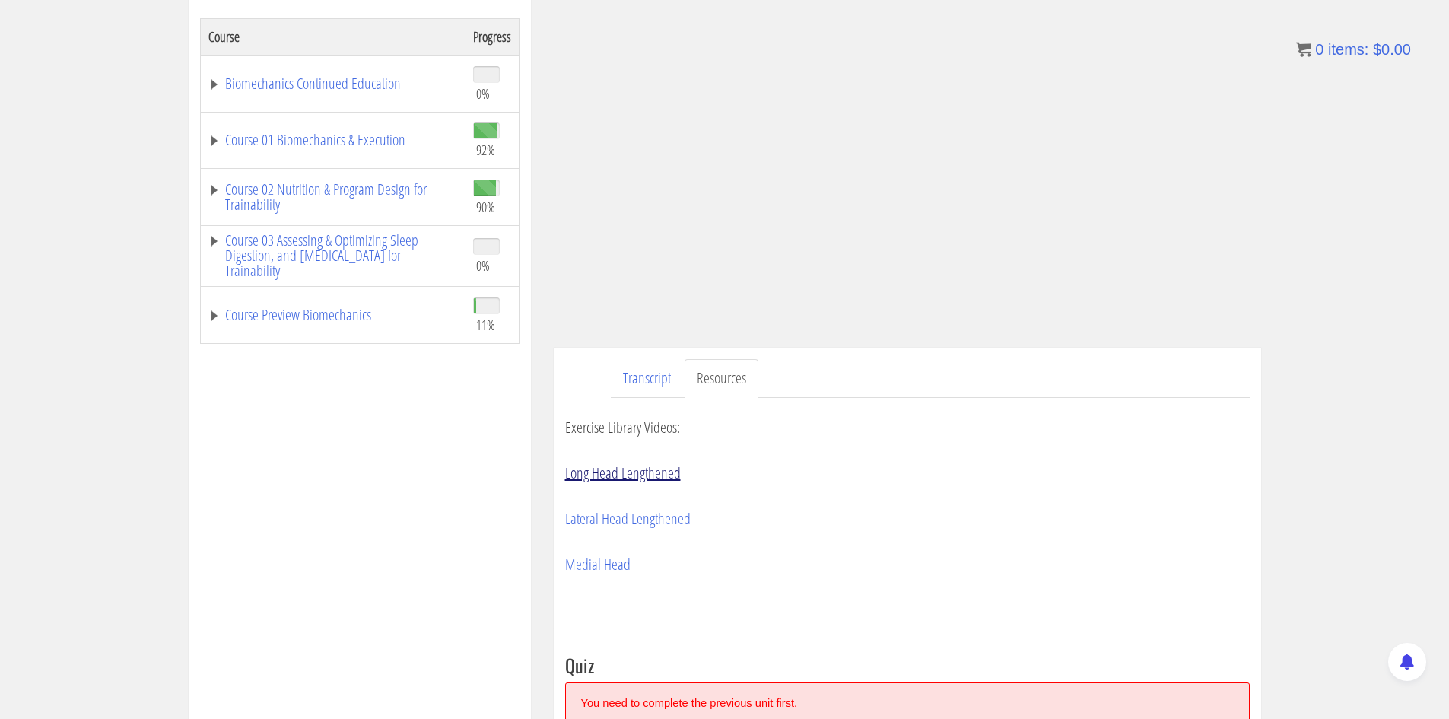
click at [665, 478] on link "Long Head Lengthened" at bounding box center [623, 472] width 116 height 21
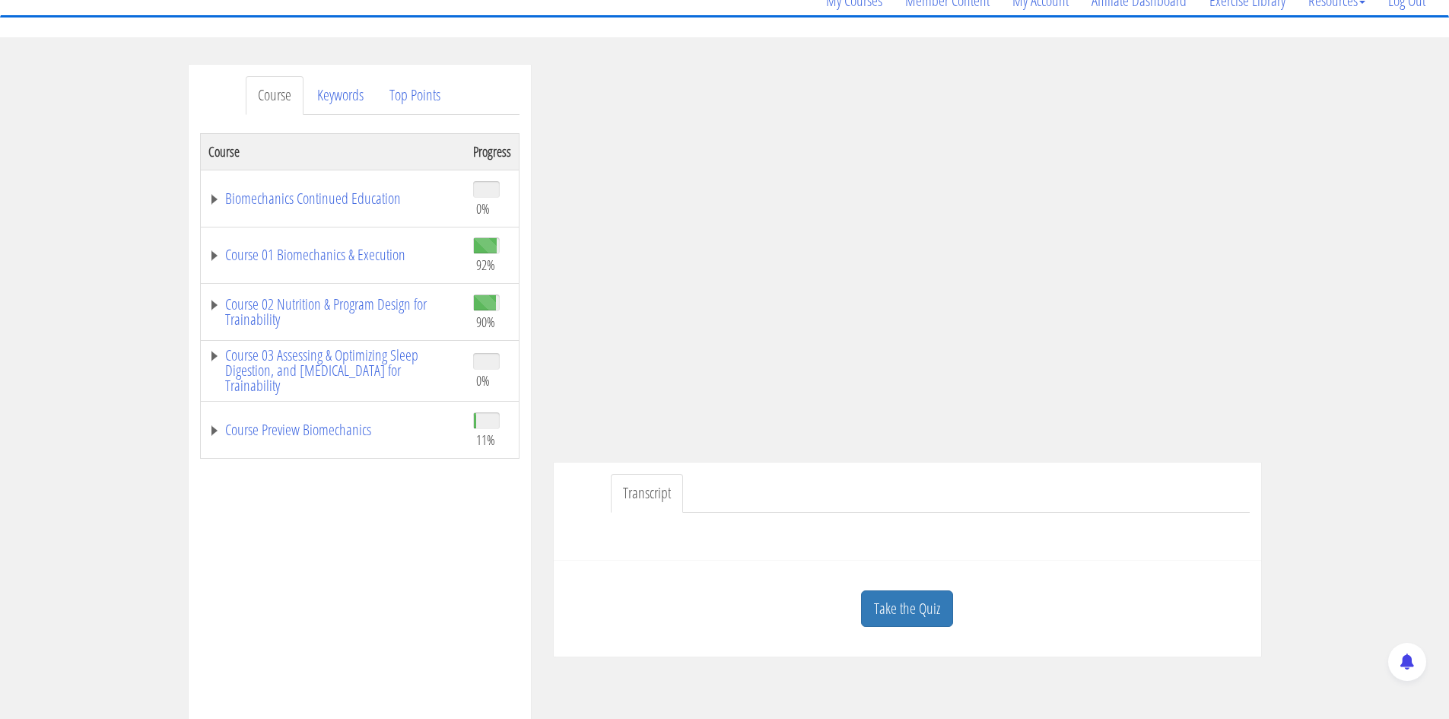
scroll to position [144, 0]
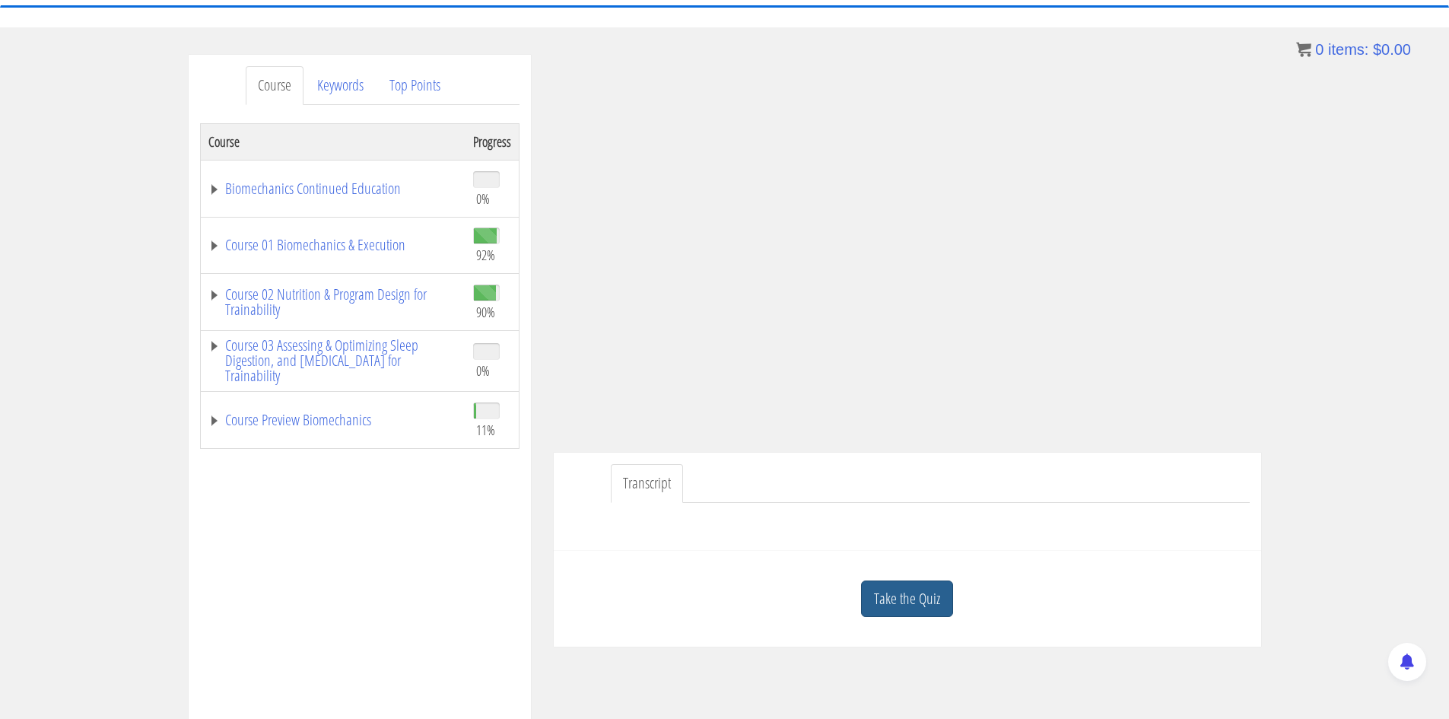
click at [938, 595] on link "Take the Quiz" at bounding box center [907, 598] width 92 height 37
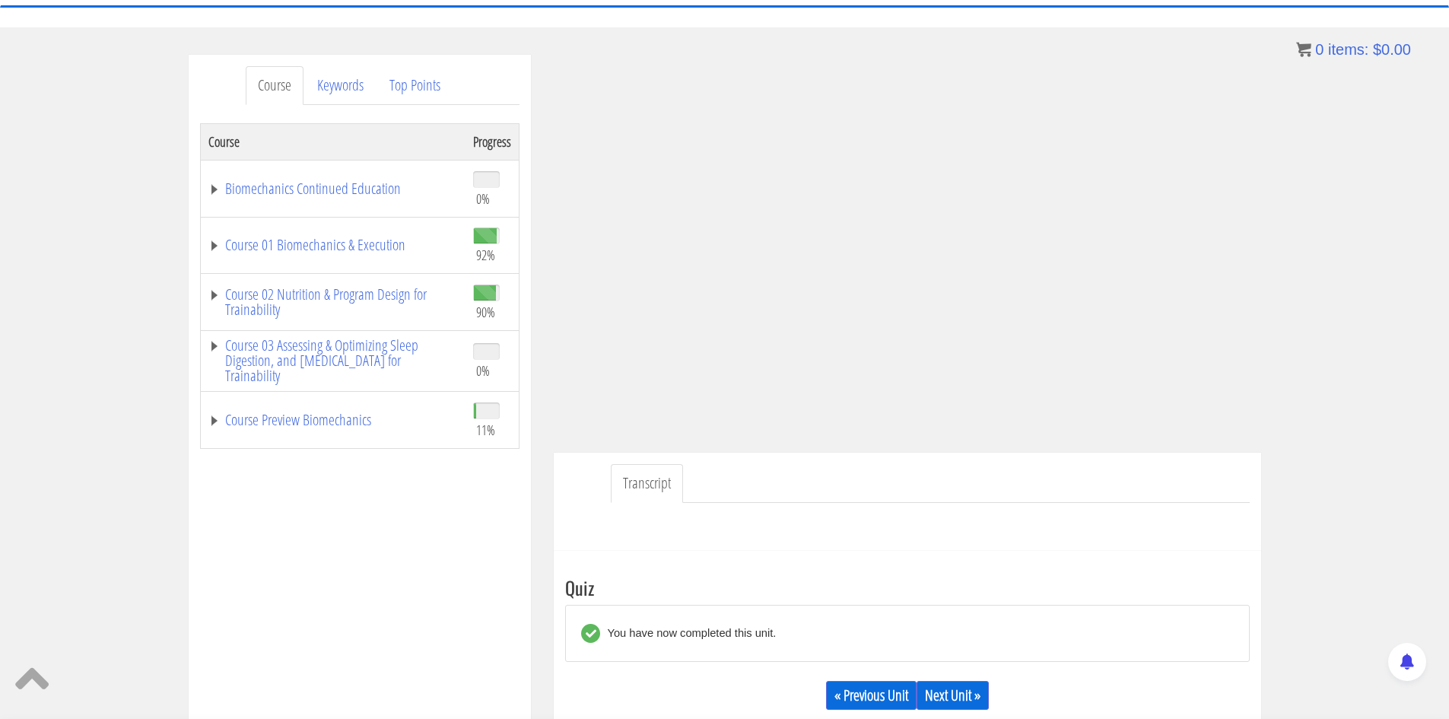
scroll to position [268, 0]
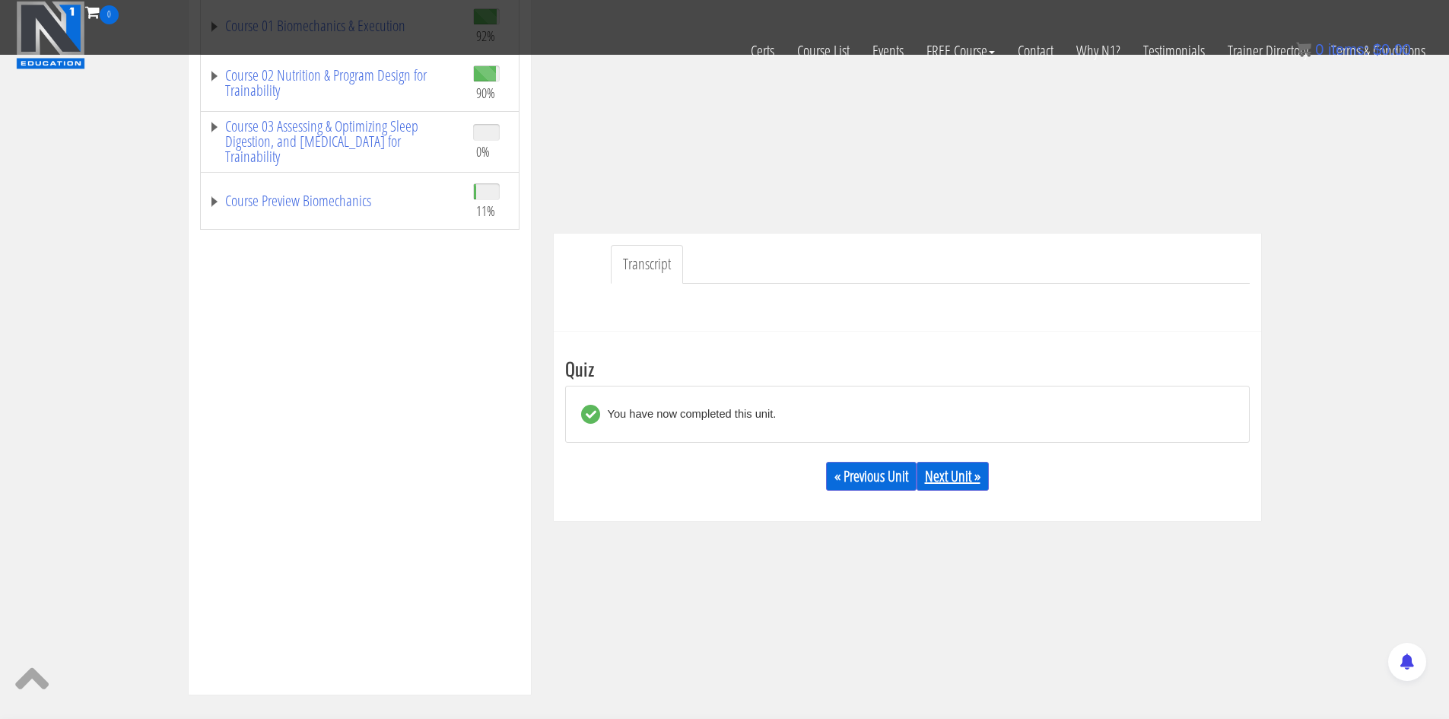
click at [964, 477] on link "Next Unit »" at bounding box center [952, 476] width 72 height 29
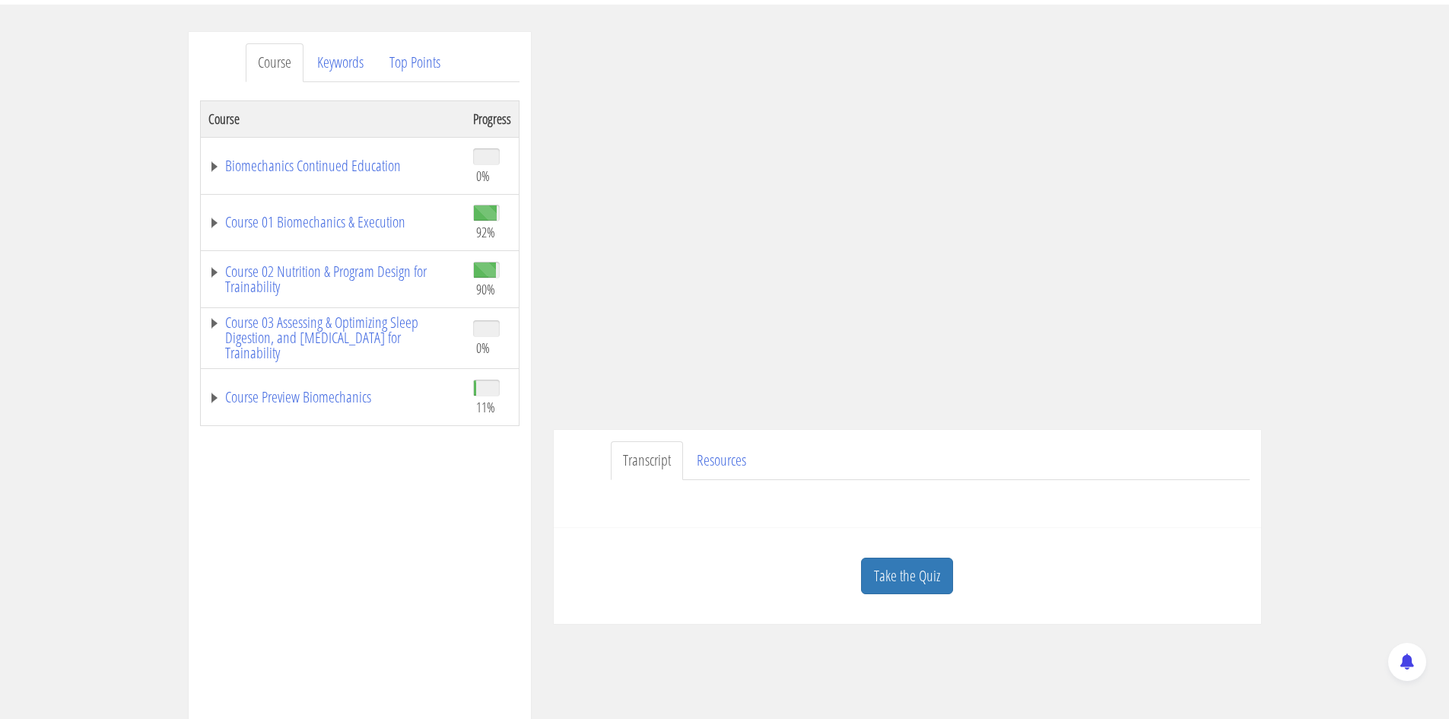
scroll to position [174, 0]
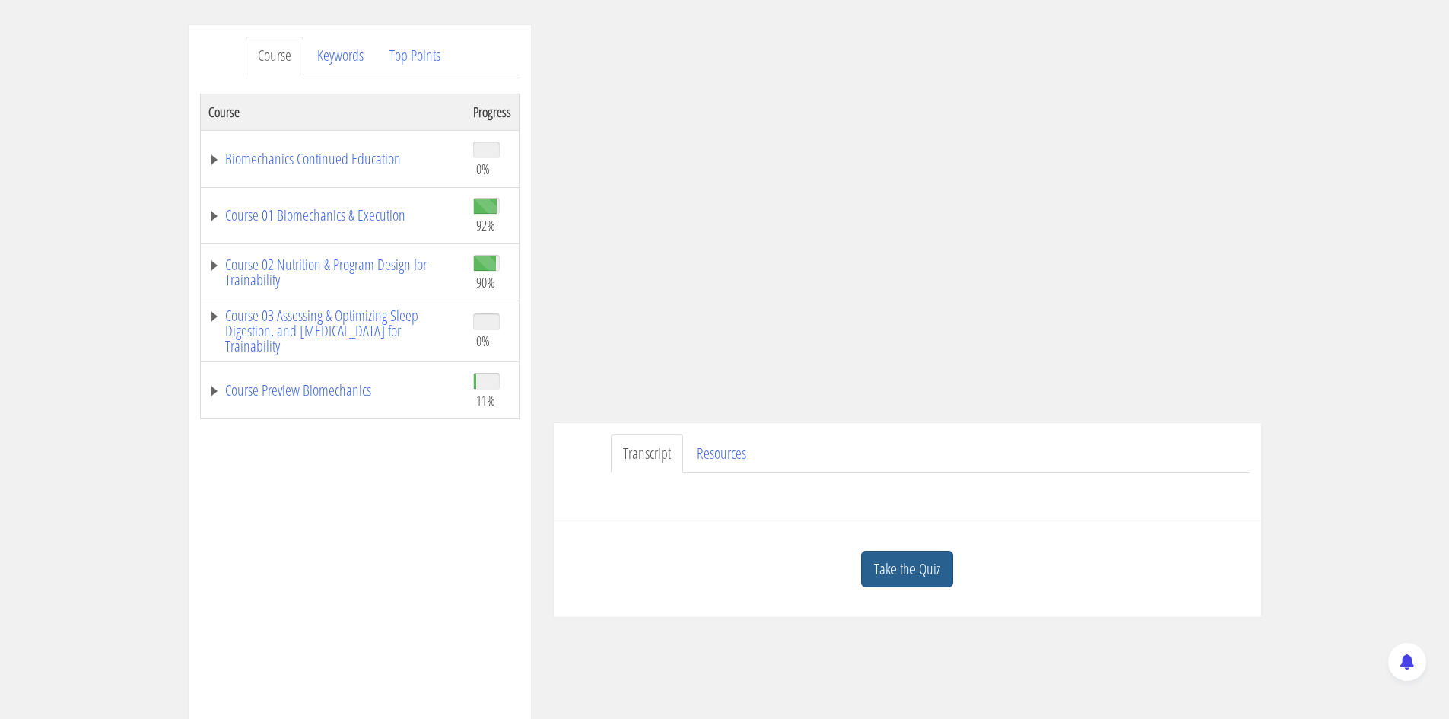
click at [925, 573] on link "Take the Quiz" at bounding box center [907, 569] width 92 height 37
